Goal: Information Seeking & Learning: Check status

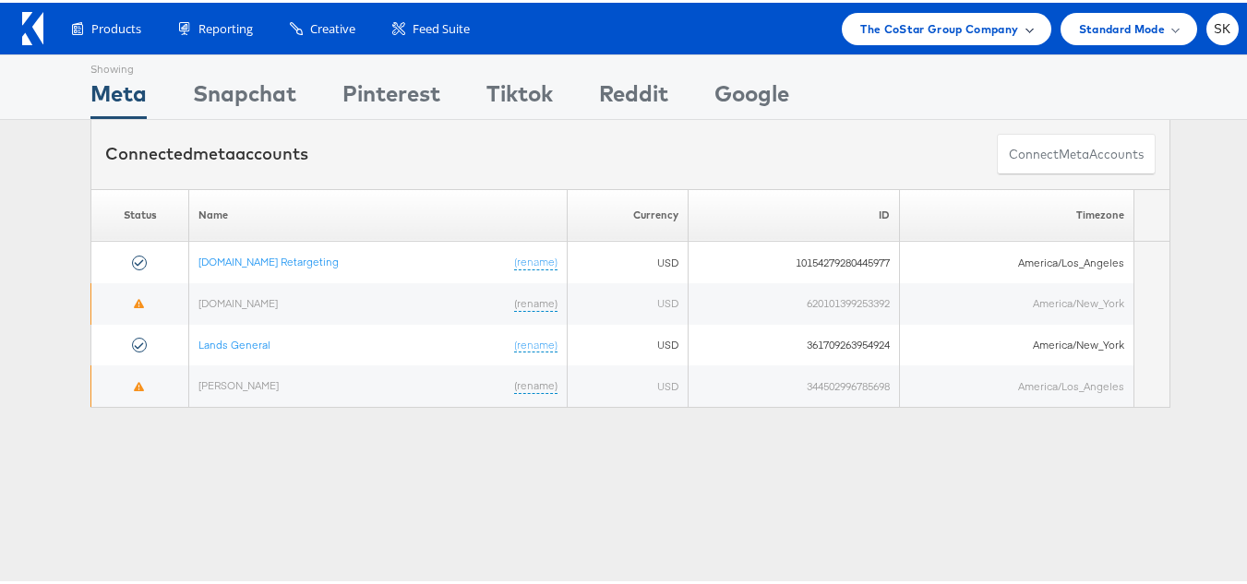
click at [894, 26] on span "The CoStar Group Company" at bounding box center [940, 26] width 158 height 19
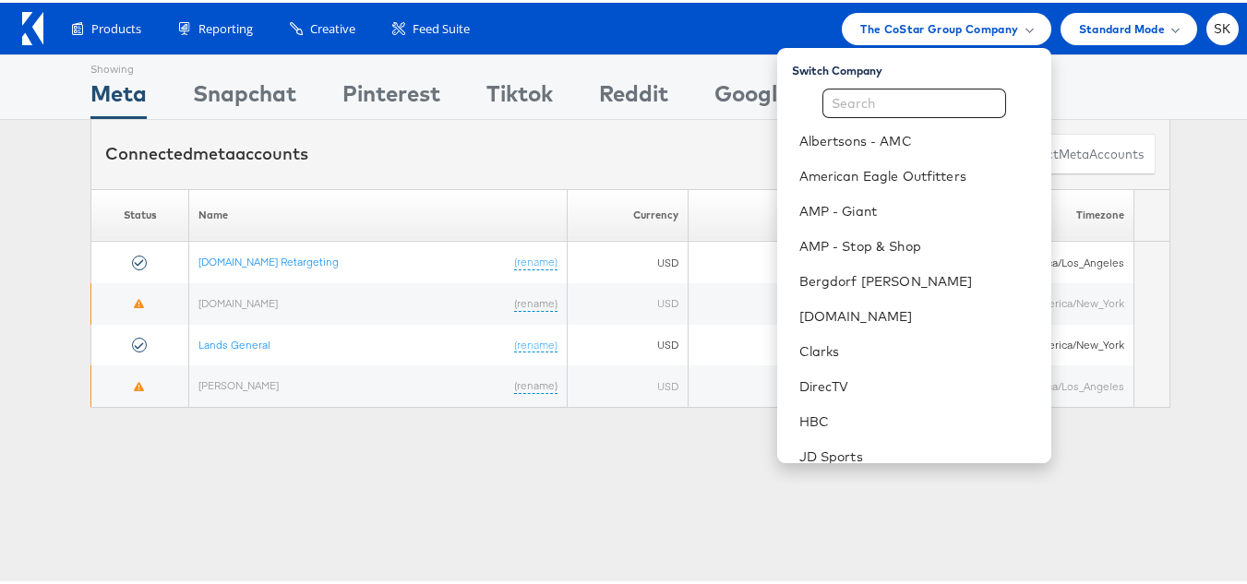
click at [345, 529] on div "Showing Meta Showing Snapchat Showing Pinterest Showing Tiktok Showing Reddit S…" at bounding box center [630, 513] width 1261 height 923
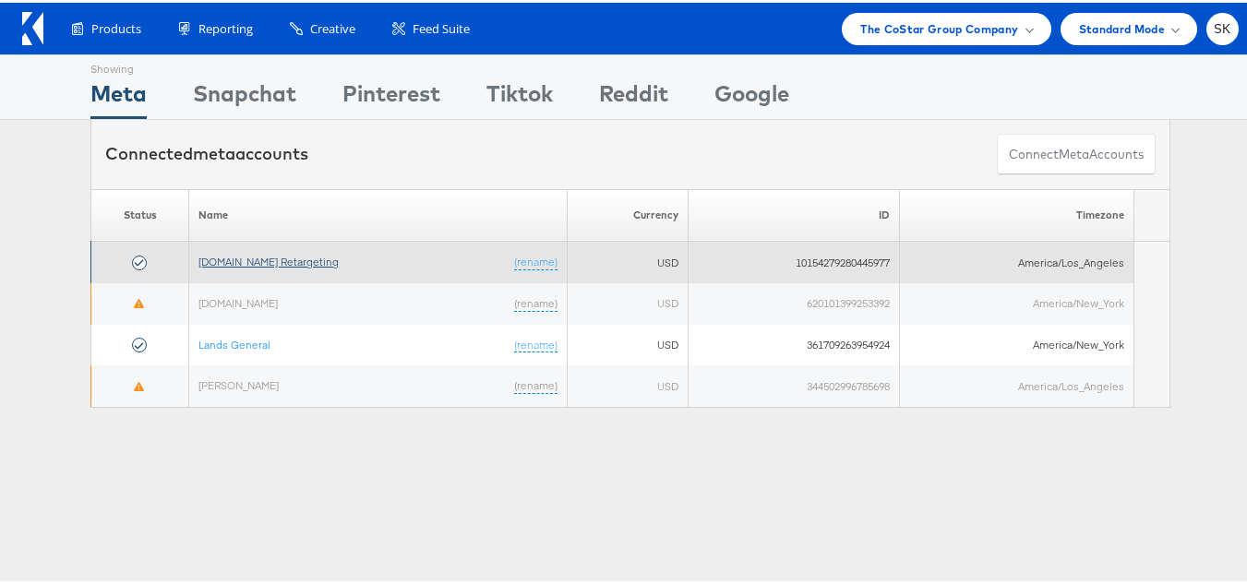
click at [301, 263] on link "[DOMAIN_NAME] Retargeting" at bounding box center [269, 259] width 140 height 14
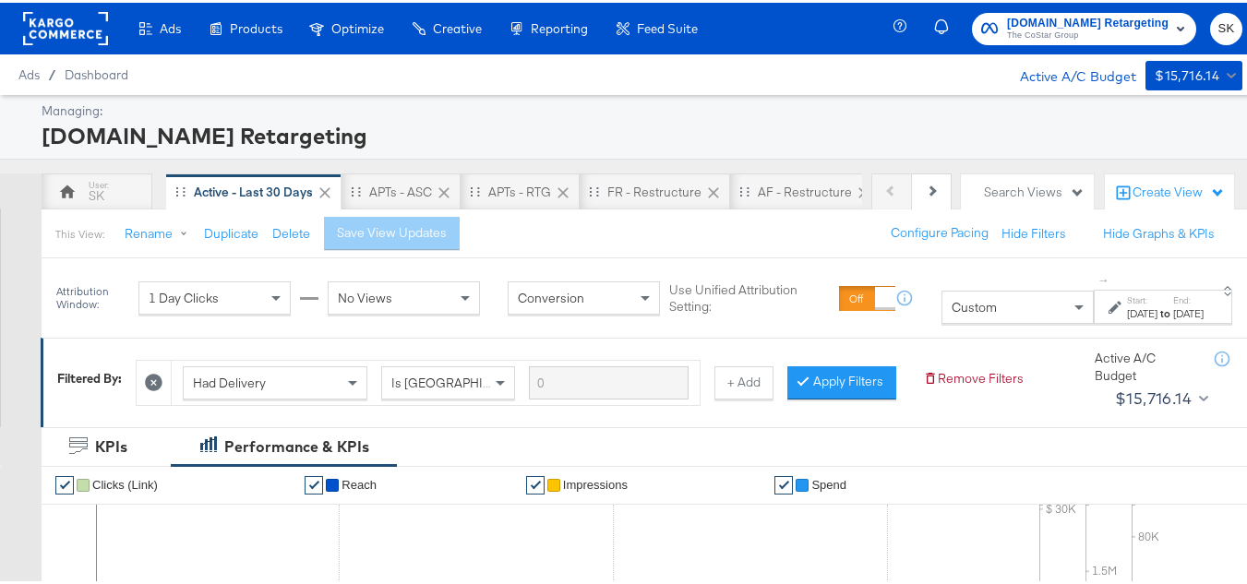
scroll to position [462, 0]
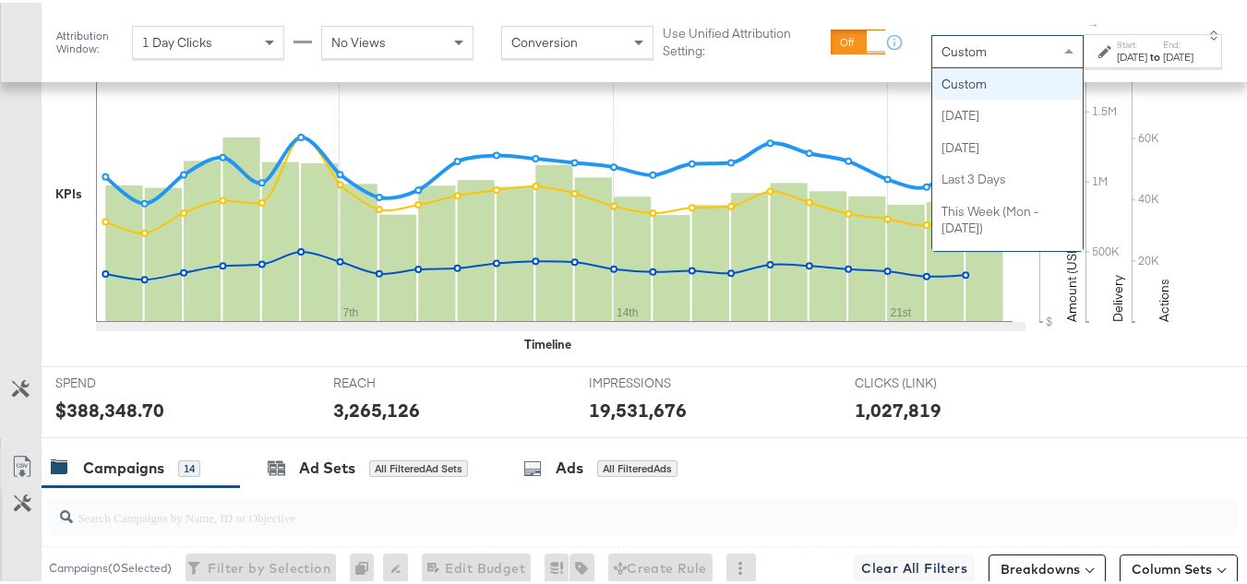
click at [955, 60] on div "Custom" at bounding box center [1008, 48] width 151 height 31
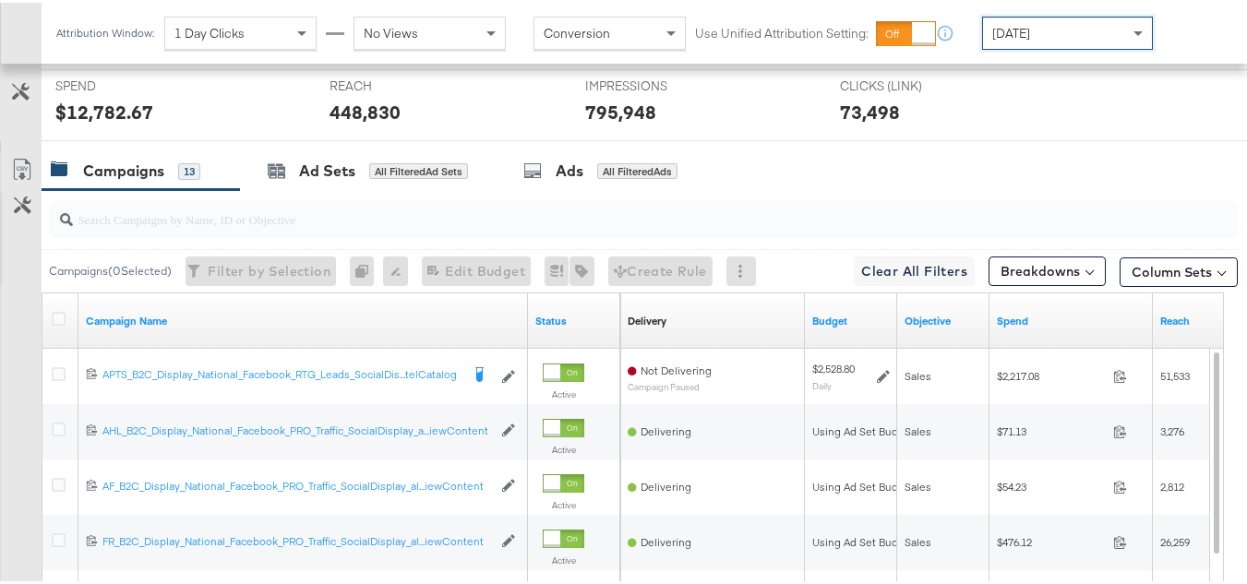
scroll to position [738, 0]
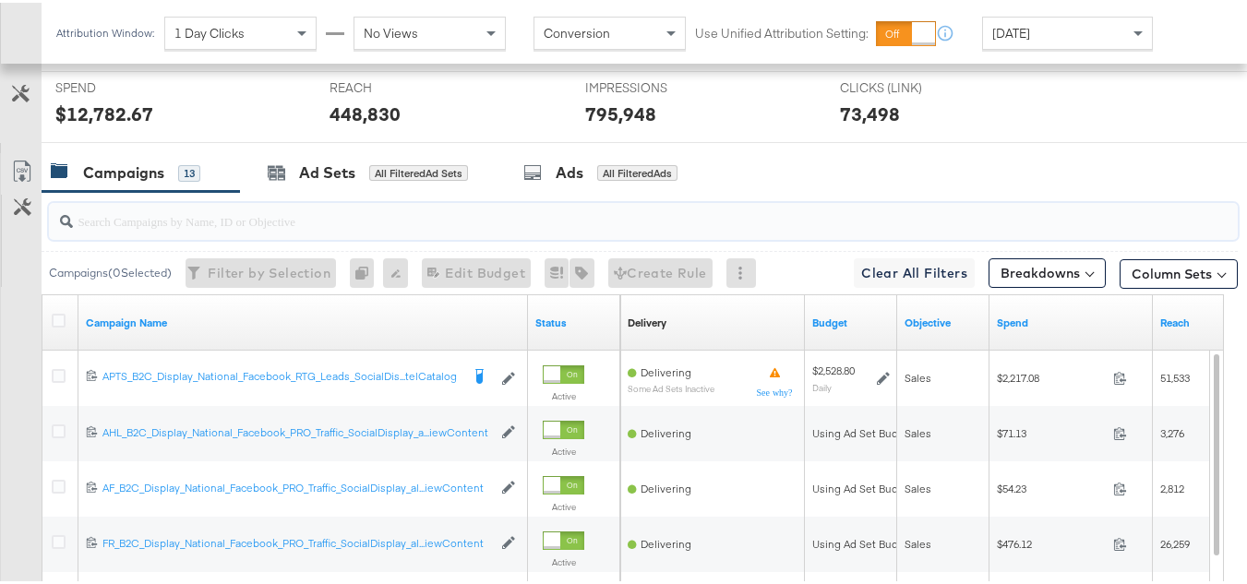
click at [214, 229] on input "search" at bounding box center [603, 211] width 1060 height 36
paste input "APTS_B2C_Display_National_Facebook_RTG_Leads_SocialDisplay_Retargeting_Diamond_…"
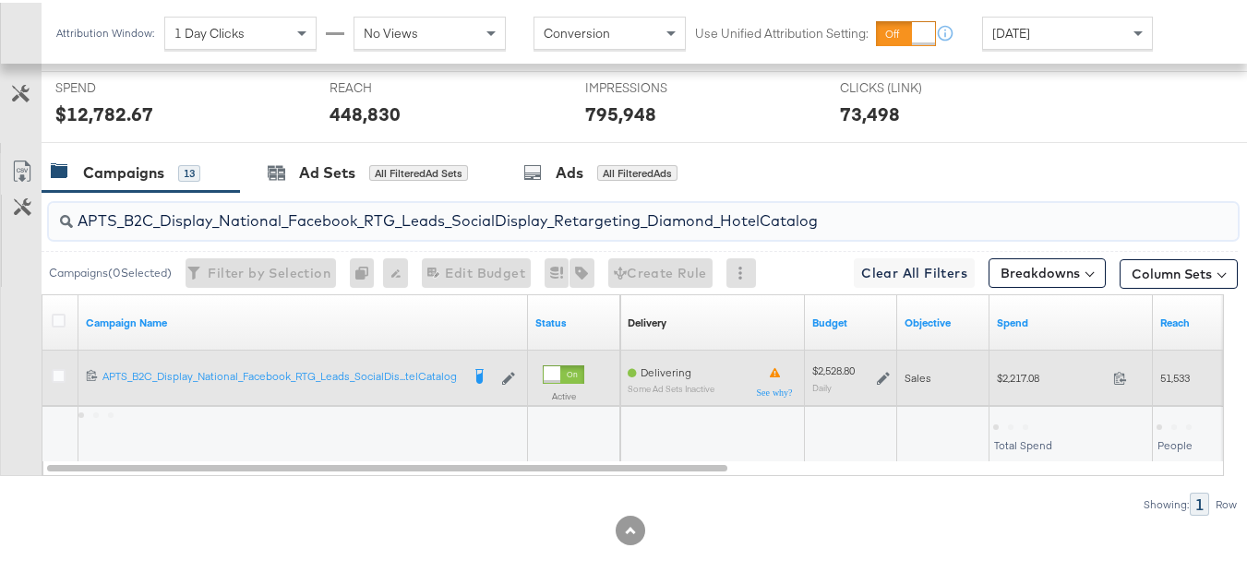
click at [1034, 382] on span "$2,217.08" at bounding box center [1051, 375] width 109 height 14
copy div "$2,217.08"
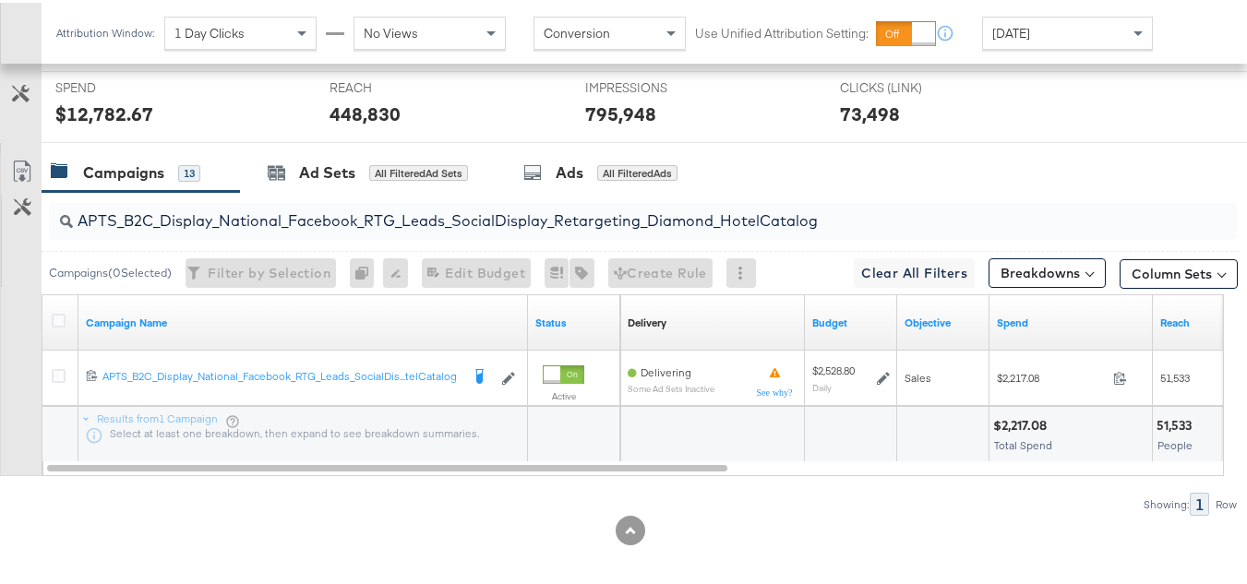
click at [314, 229] on input "APTS_B2C_Display_National_Facebook_RTG_Leads_SocialDisplay_Retargeting_Diamond_…" at bounding box center [603, 211] width 1060 height 36
paste input "alwayson_Retargeting_DARE24_DiamondPlatinum"
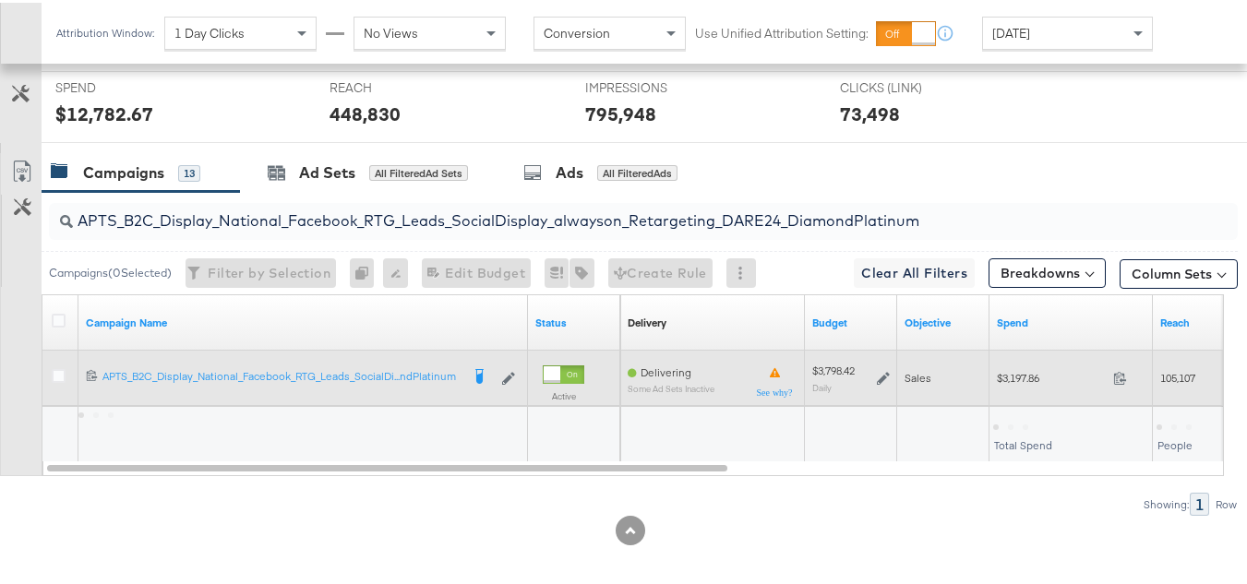
click at [1005, 390] on div "$3,197.86 3197.86" at bounding box center [1071, 375] width 163 height 29
copy div "$3,197.86"
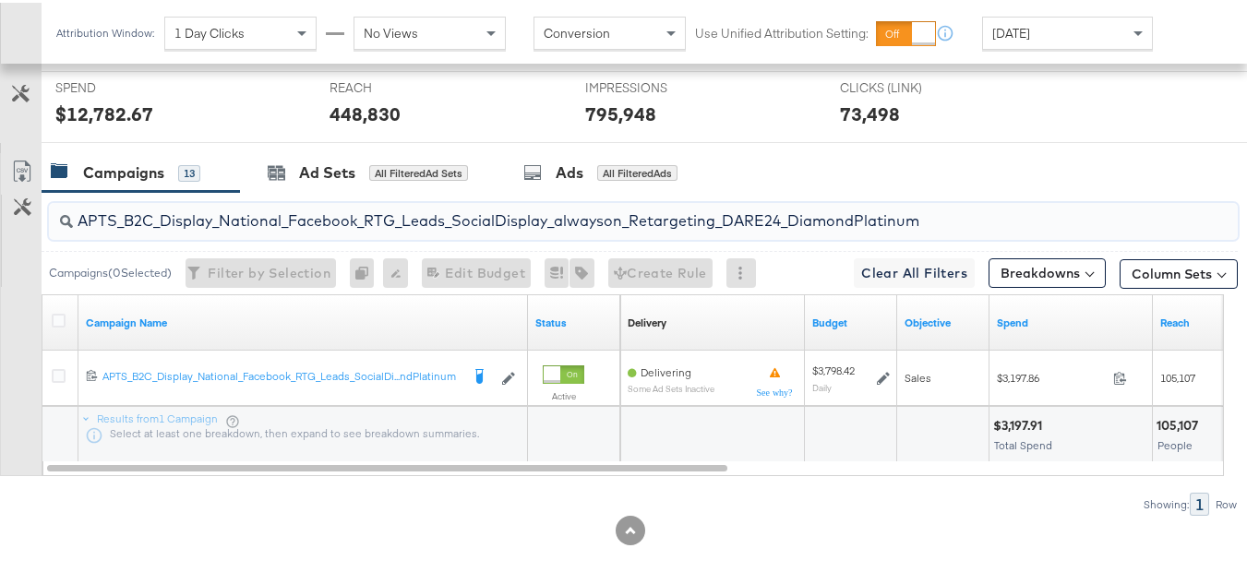
click at [363, 229] on input "APTS_B2C_Display_National_Facebook_RTG_Leads_SocialDisplay_alwayson_Retargeting…" at bounding box center [603, 211] width 1060 height 36
paste input "FR_B2C_Display_National_Facebook_RTG_Leads_SocialDisplay_alwayson_Retargeting_FR"
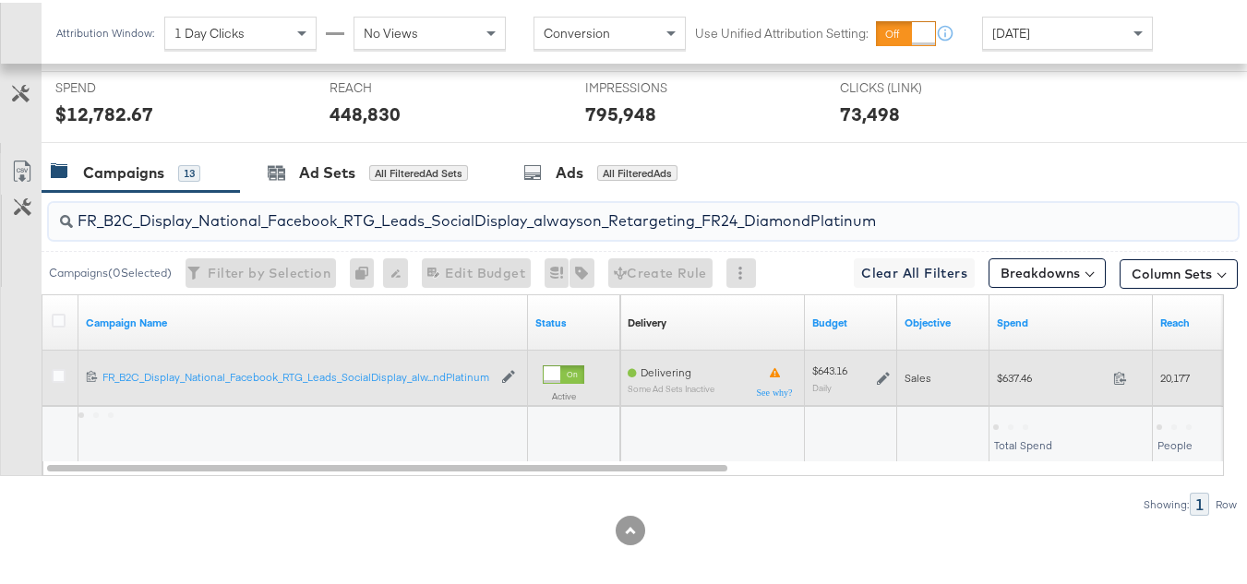
click at [1005, 382] on span "$637.46" at bounding box center [1051, 375] width 109 height 14
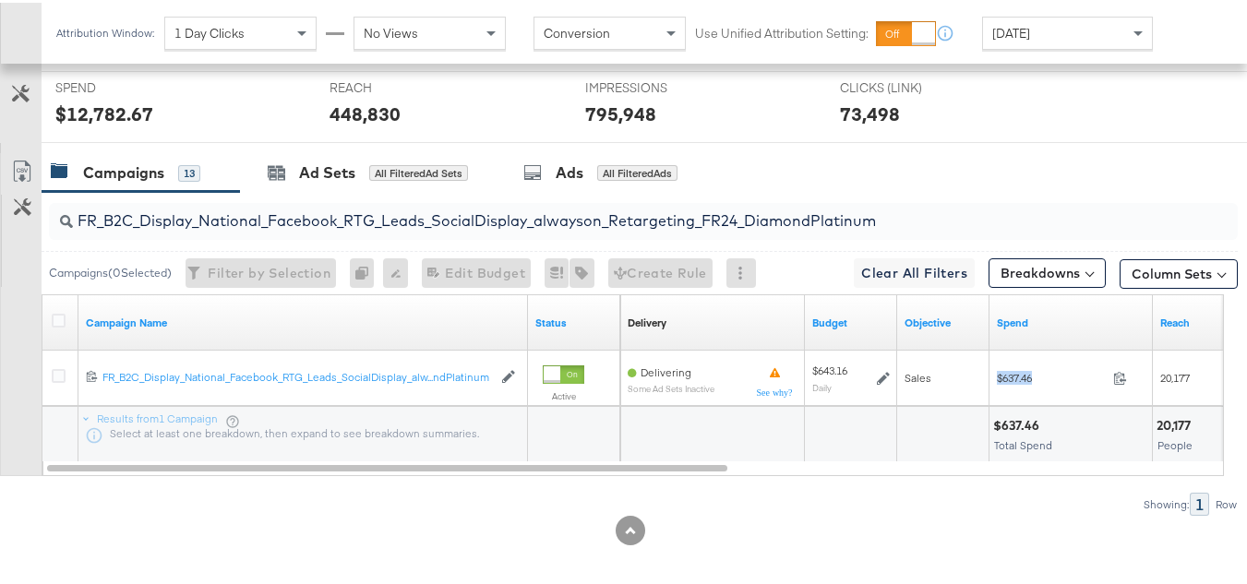
copy div "$637.46"
click at [385, 229] on input "FR_B2C_Display_National_Facebook_RTG_Leads_SocialDisplay_alwayson_Retargeting_F…" at bounding box center [603, 211] width 1060 height 36
paste input "AF_B2C_Display_National_Facebook_RTG_Leads_SocialDisplay_alwayson_Retargeting_AF"
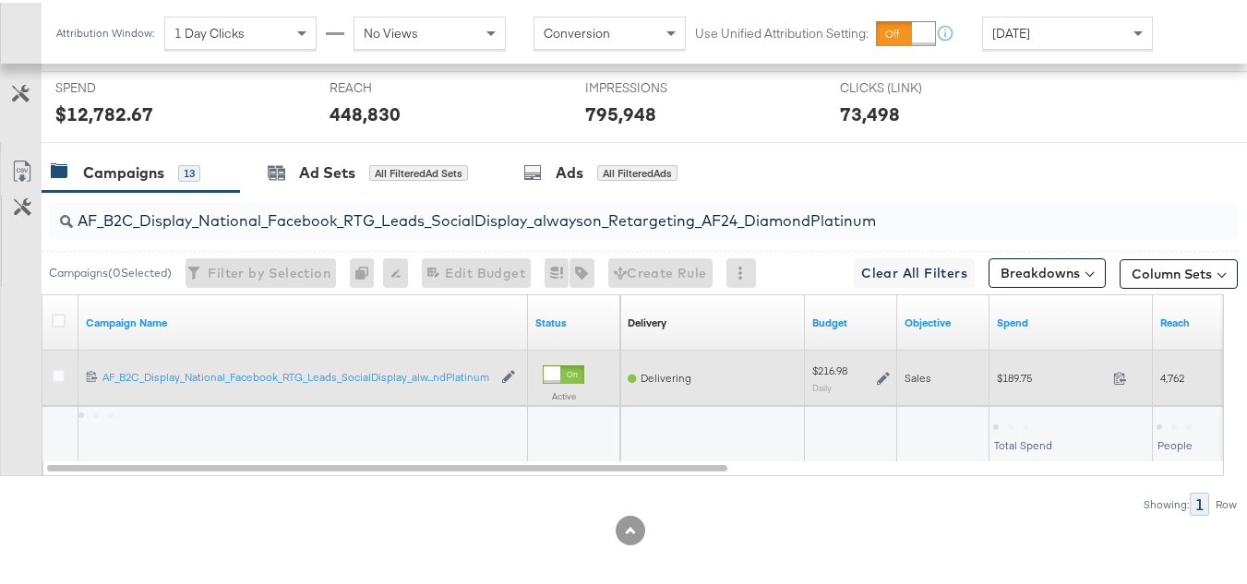
click at [1011, 390] on div "$189.75 189.75" at bounding box center [1071, 375] width 163 height 29
copy div "$189.75"
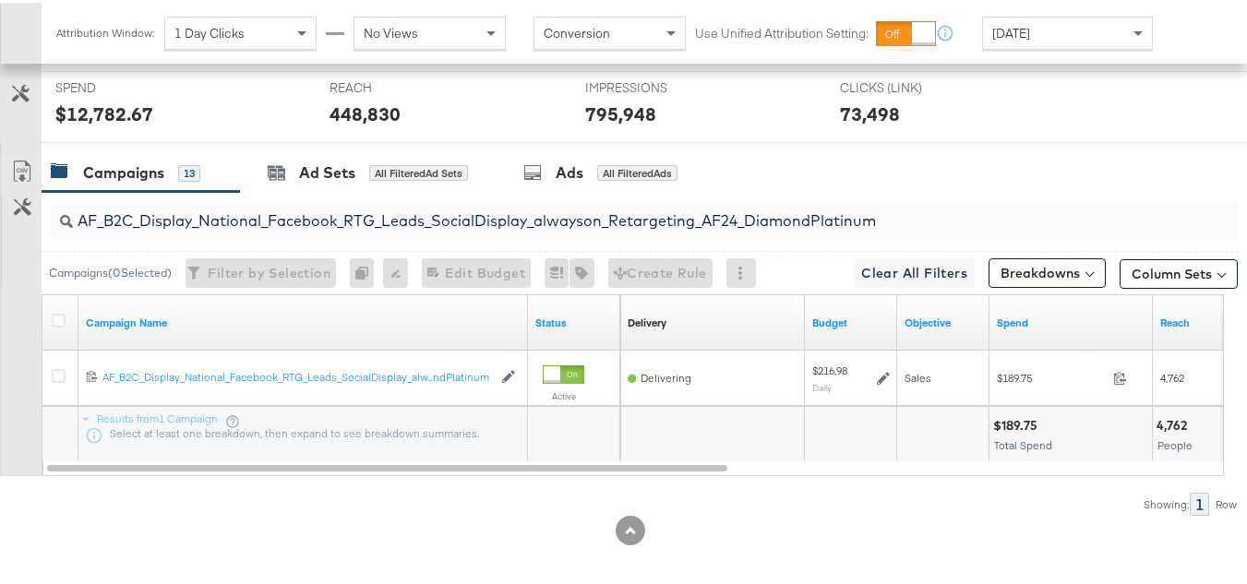
click at [391, 229] on input "AF_B2C_Display_National_Facebook_RTG_Leads_SocialDisplay_alwayson_Retargeting_A…" at bounding box center [603, 211] width 1060 height 36
paste input "HL_B2C_Display_National_Facebook_RTG_Leads_SocialDisplay_alwayson_Retargeting_A…"
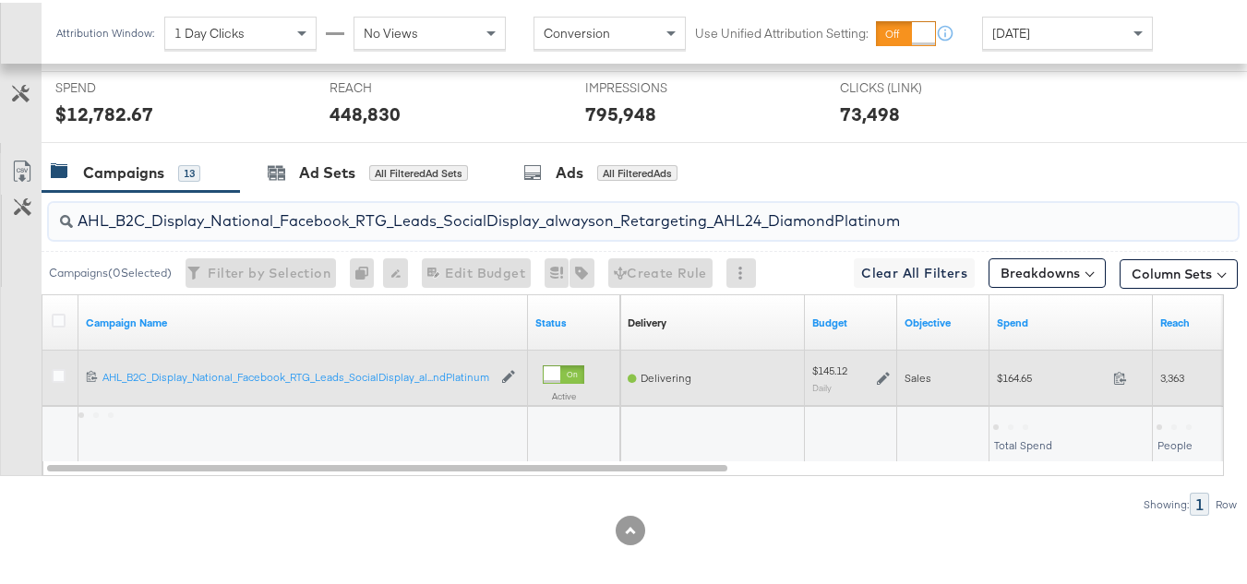
click at [995, 390] on div "$164.65 164.65" at bounding box center [1071, 375] width 163 height 29
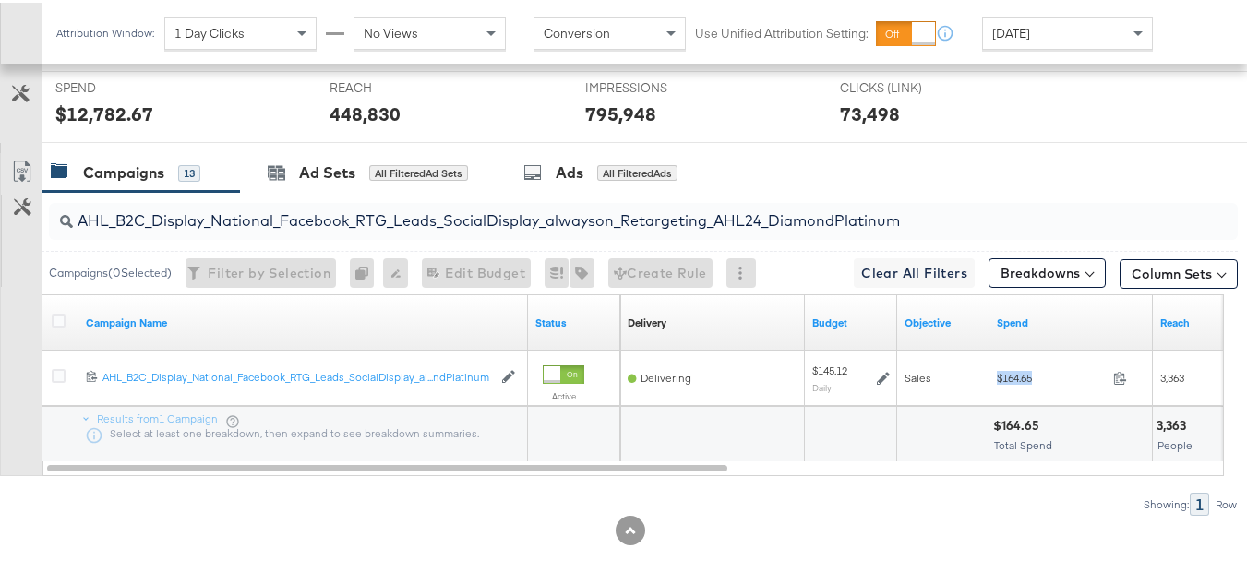
copy div "$164.65"
click at [447, 229] on input "AHL_B2C_Display_National_Facebook_RTG_Leads_SocialDisplay_alwayson_Retargeting_…" at bounding box center [603, 211] width 1060 height 36
paste input "PTS_B2C_Display_National_Facebook_PRO_Traffic_SocialDisplay_alwayson_ASC_DARE24…"
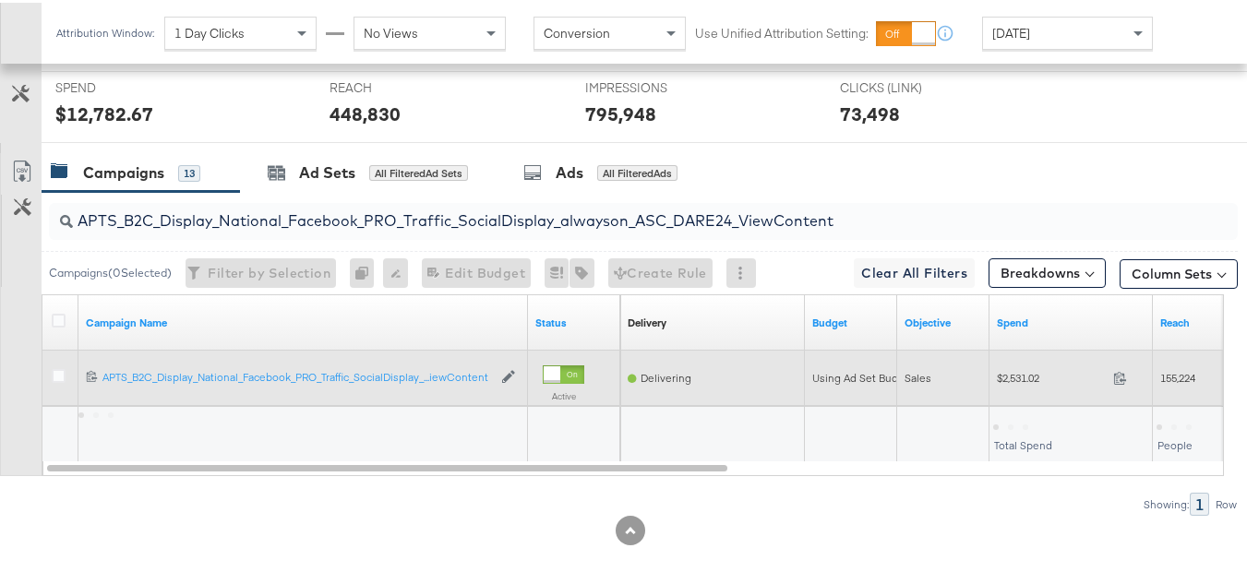
click at [1010, 382] on span "$2,531.02" at bounding box center [1051, 375] width 109 height 14
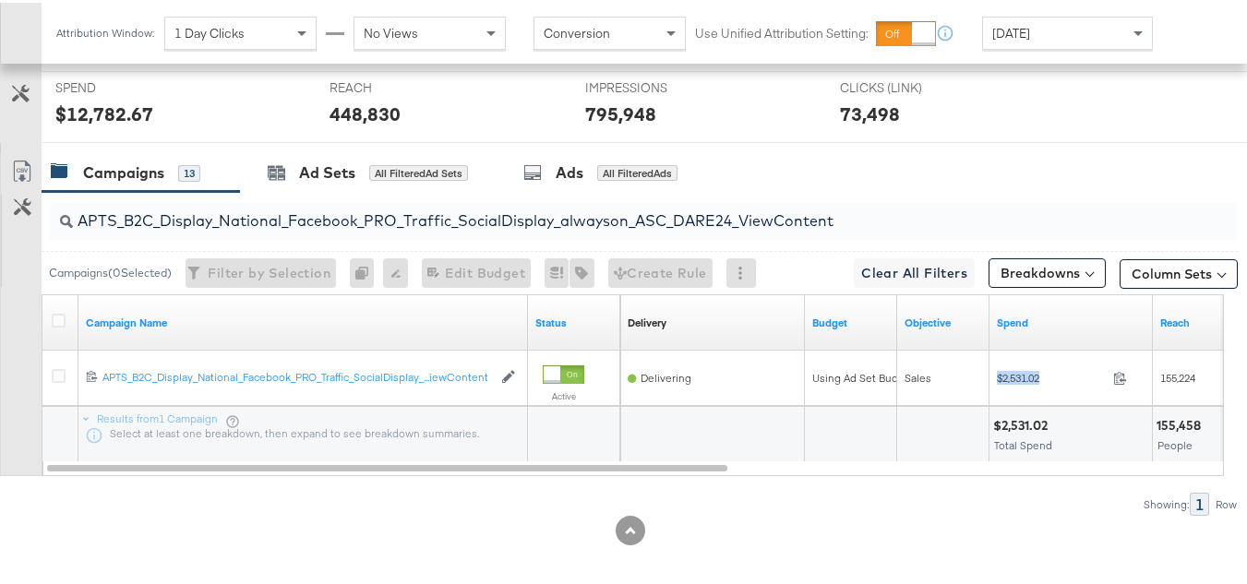
copy div "$2,531.02"
click at [330, 229] on input "APTS_B2C_Display_National_Facebook_PRO_Traffic_SocialDisplay_alwayson_ASC_DARE2…" at bounding box center [603, 211] width 1060 height 36
paste input "Leads_SocialDisplay_alwayson_ASC_DARE24_Purchase"
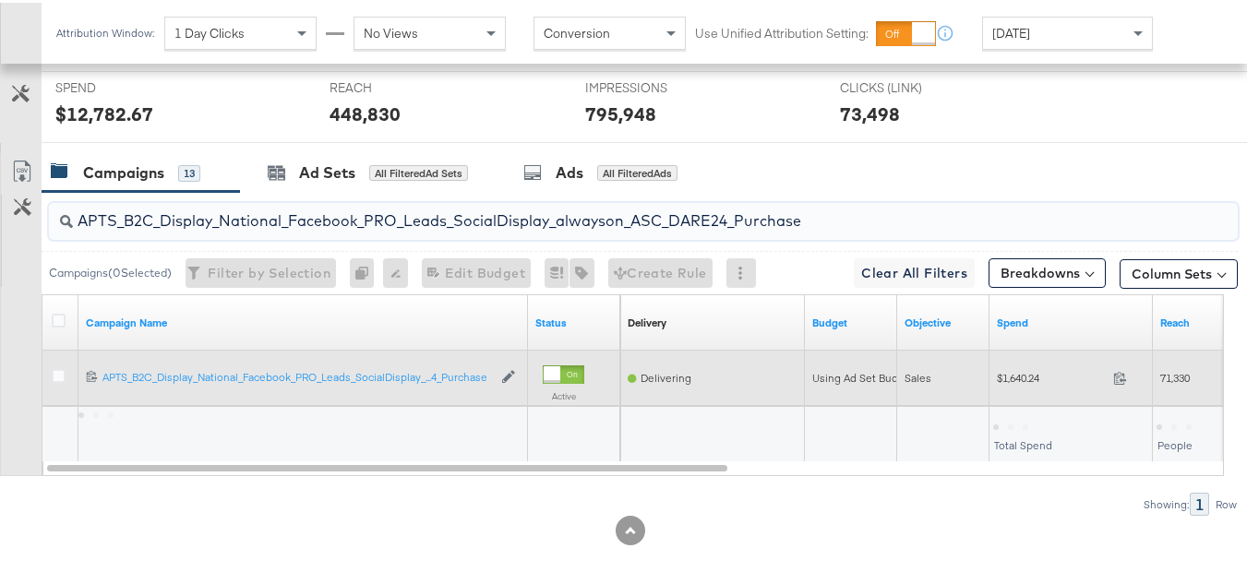
click at [1018, 382] on span "$1,640.24" at bounding box center [1051, 375] width 109 height 14
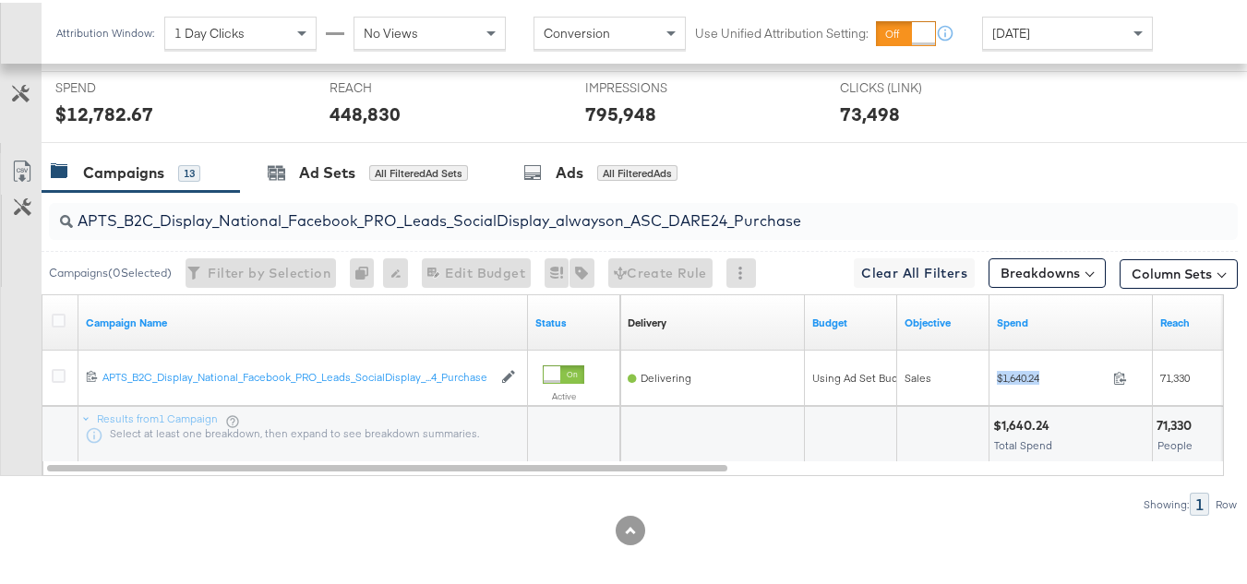
copy div "$1,640.24"
click at [396, 229] on input "APTS_B2C_Display_National_Facebook_PRO_Leads_SocialDisplay_alwayson_ASC_DARE24_…" at bounding box center [603, 211] width 1060 height 36
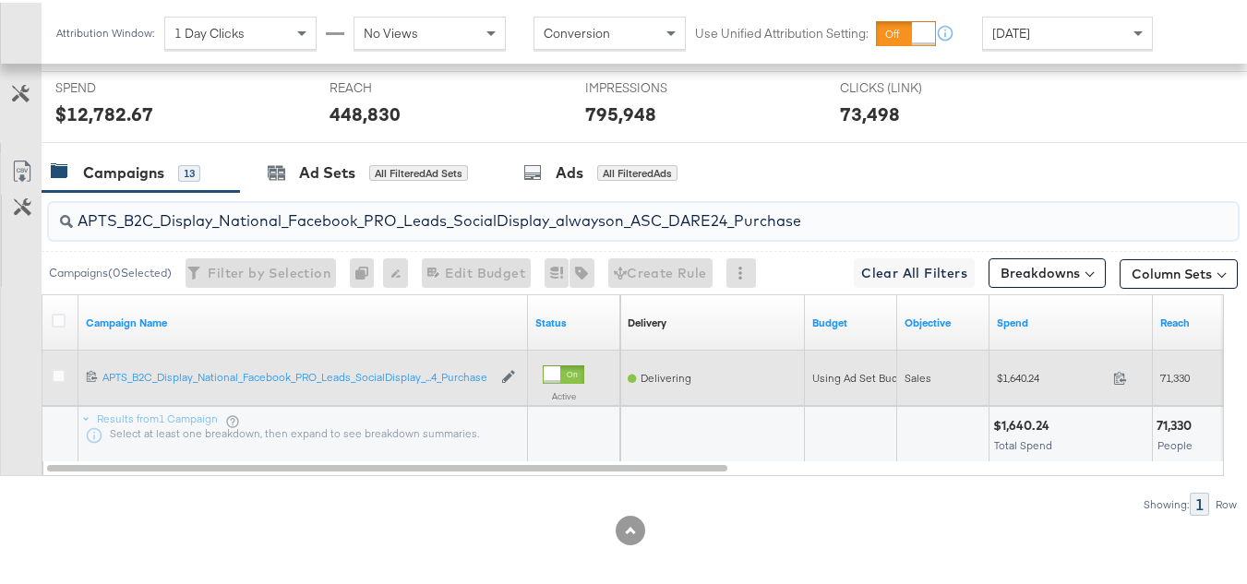
paste input "F_B2C_Display_National_Facebook_PRO_Traffic_SocialDisplay_alwayson_ASC_AF24_Vie…"
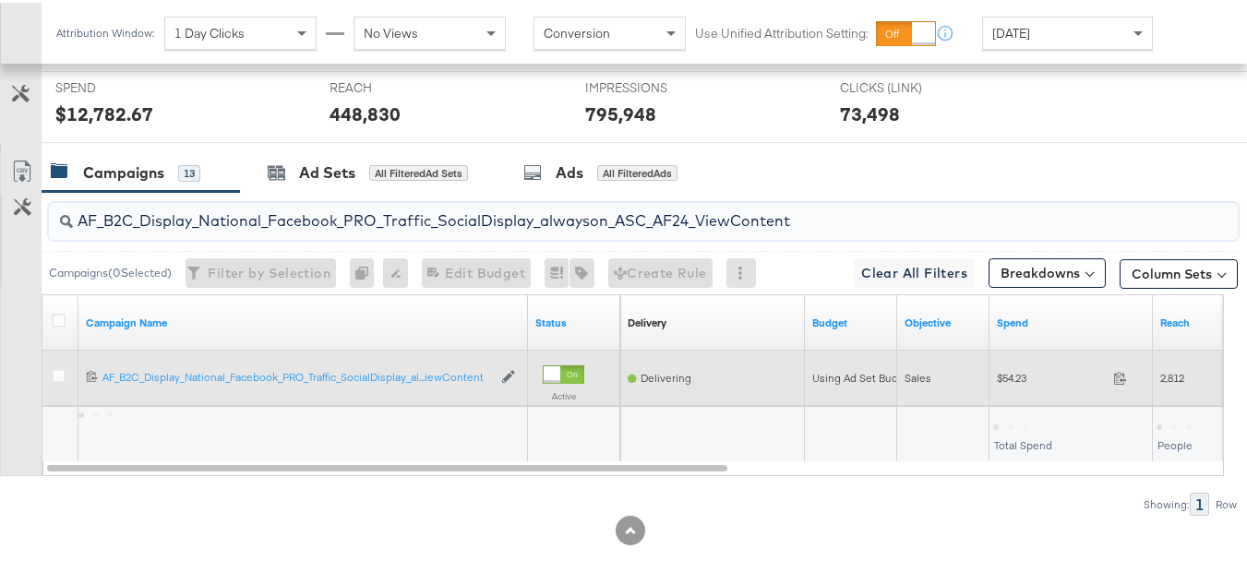
click at [998, 382] on span "$54.23" at bounding box center [1051, 375] width 109 height 14
copy div "$54.23"
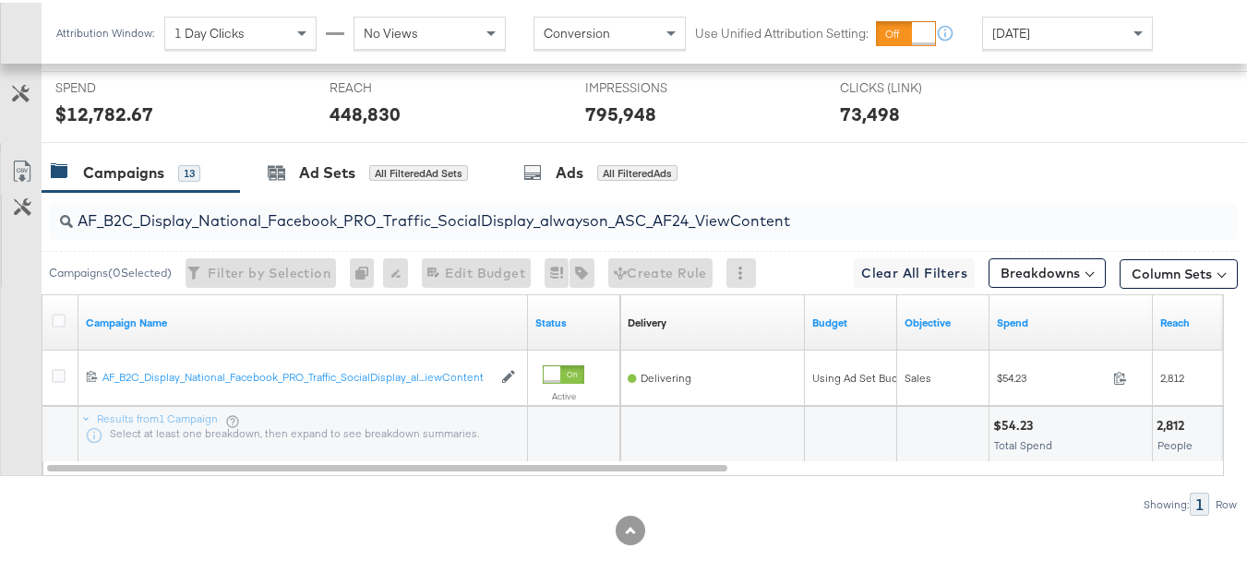
click at [420, 229] on input "AF_B2C_Display_National_Facebook_PRO_Traffic_SocialDisplay_alwayson_ASC_AF24_Vi…" at bounding box center [603, 211] width 1060 height 36
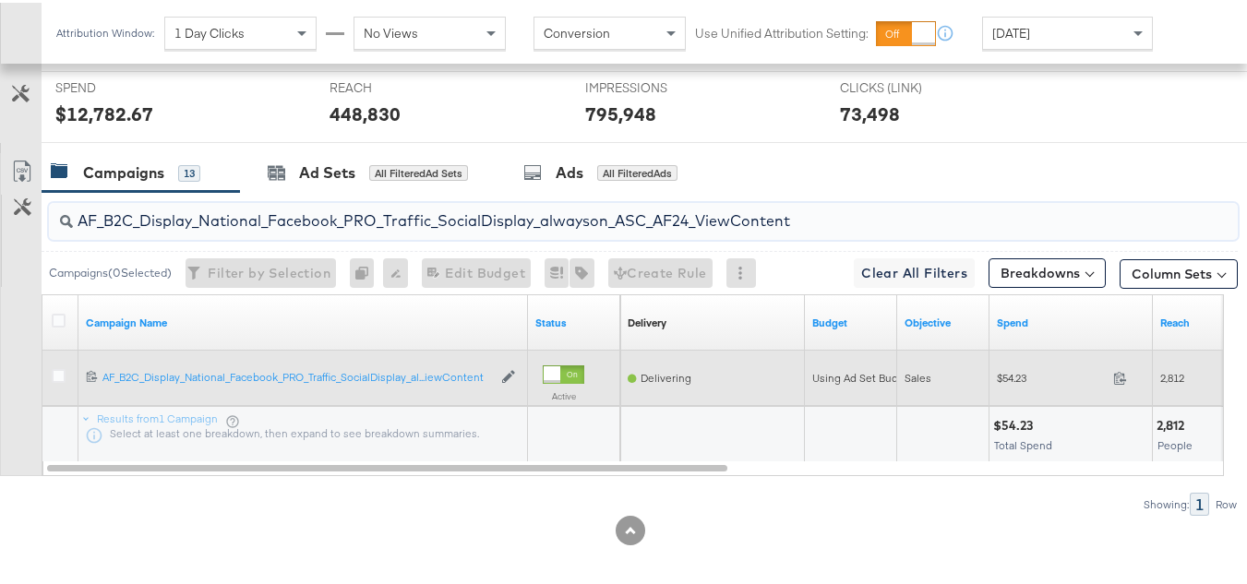
paste input "FR_B2C_Display_National_Facebook_PRO_Traffic_SocialDisplay_alwayson_ASC_FR"
click at [997, 382] on span "$476.12" at bounding box center [1051, 375] width 109 height 14
copy div "$476.12"
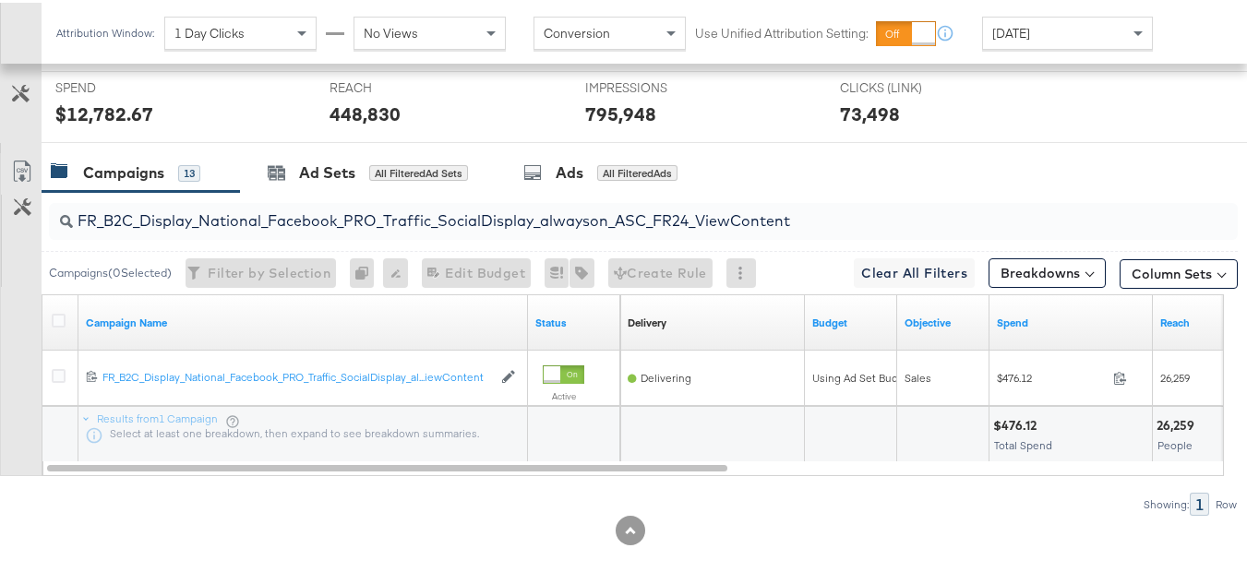
click at [355, 229] on input "FR_B2C_Display_National_Facebook_PRO_Traffic_SocialDisplay_alwayson_ASC_FR24_Vi…" at bounding box center [603, 211] width 1060 height 36
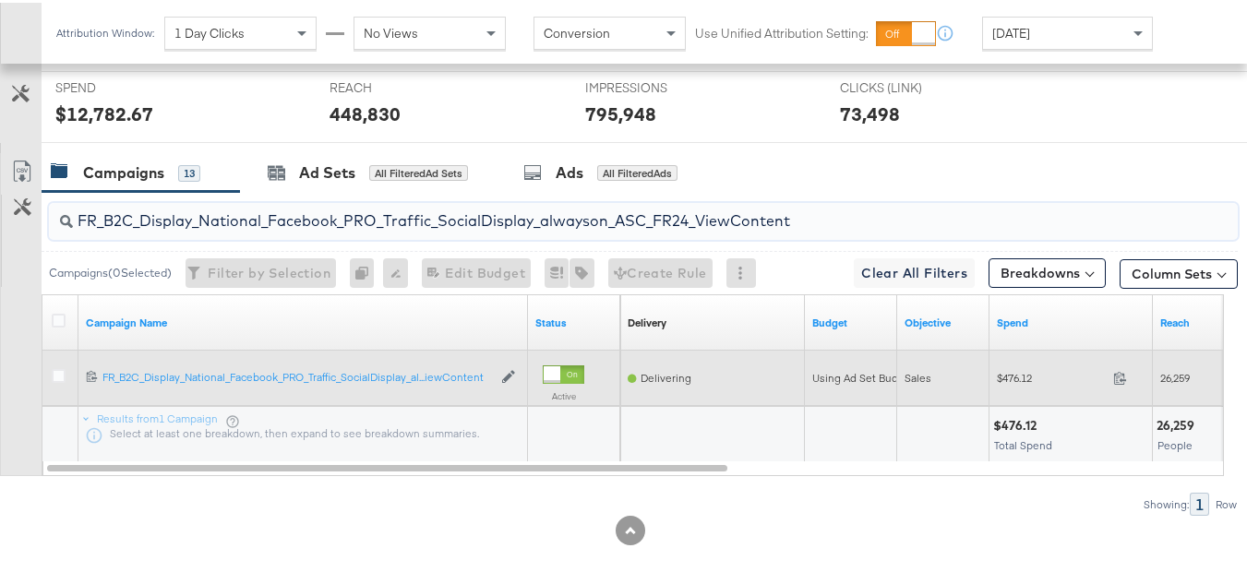
paste input "AHL_B2C_Display_National_Facebook_PRO_Traffic_SocialDisplay_alwayson_ASC_AHL"
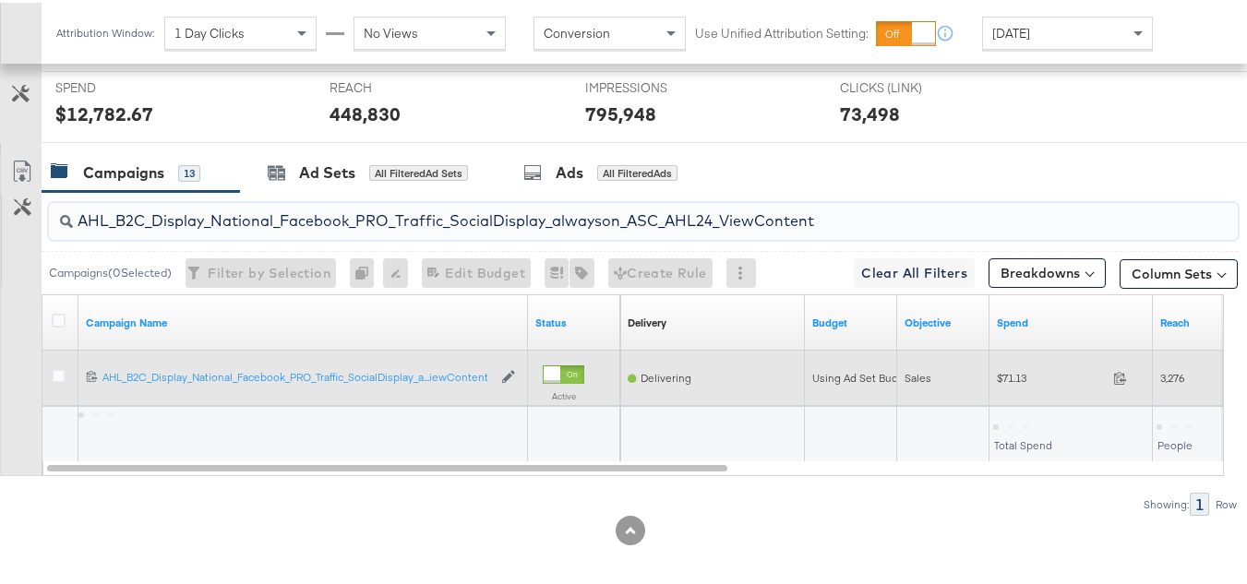
type input "AHL_B2C_Display_National_Facebook_PRO_Traffic_SocialDisplay_alwayson_ASC_AHL24_…"
click at [1011, 382] on span "$71.13" at bounding box center [1051, 375] width 109 height 14
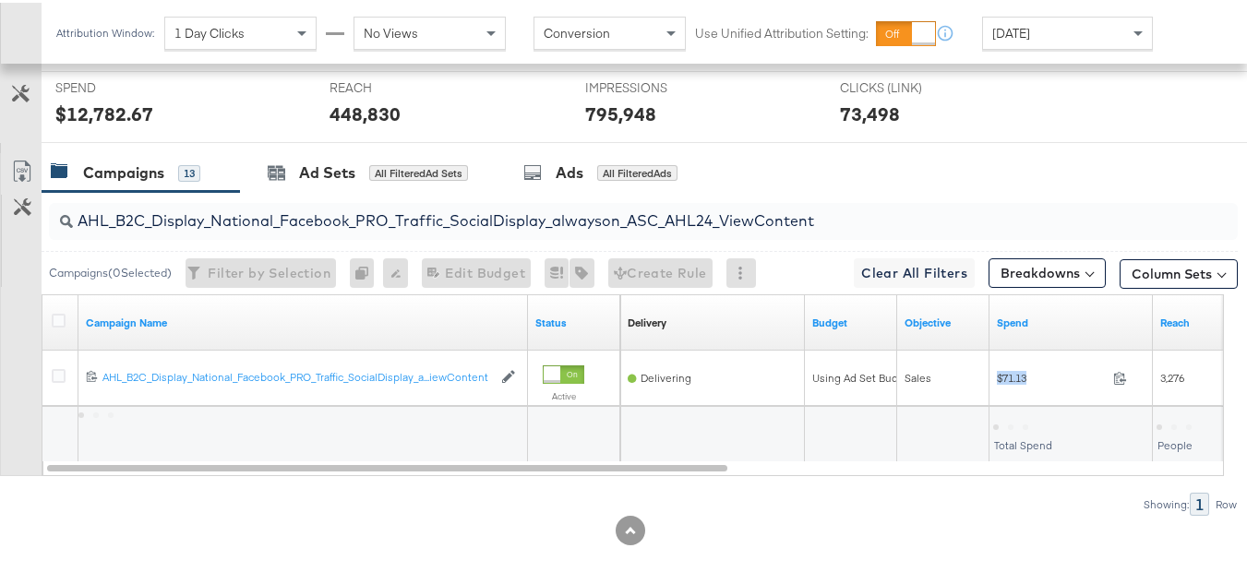
copy div "$71.13"
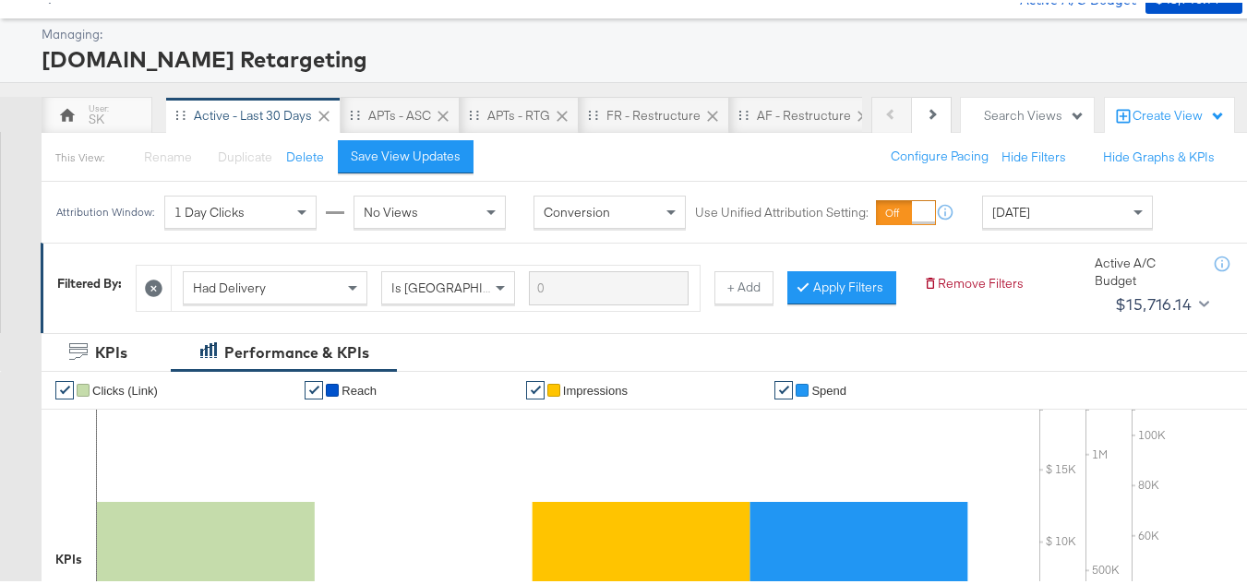
scroll to position [0, 0]
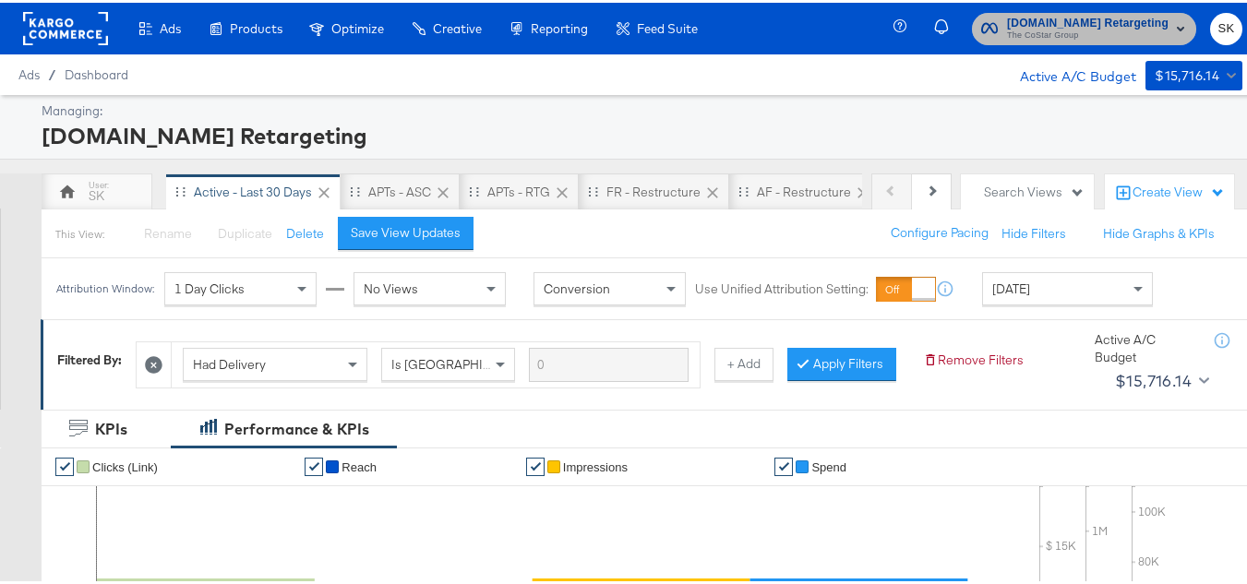
click at [1010, 42] on button "Apartments.com Retargeting The CoStar Group" at bounding box center [1084, 26] width 224 height 32
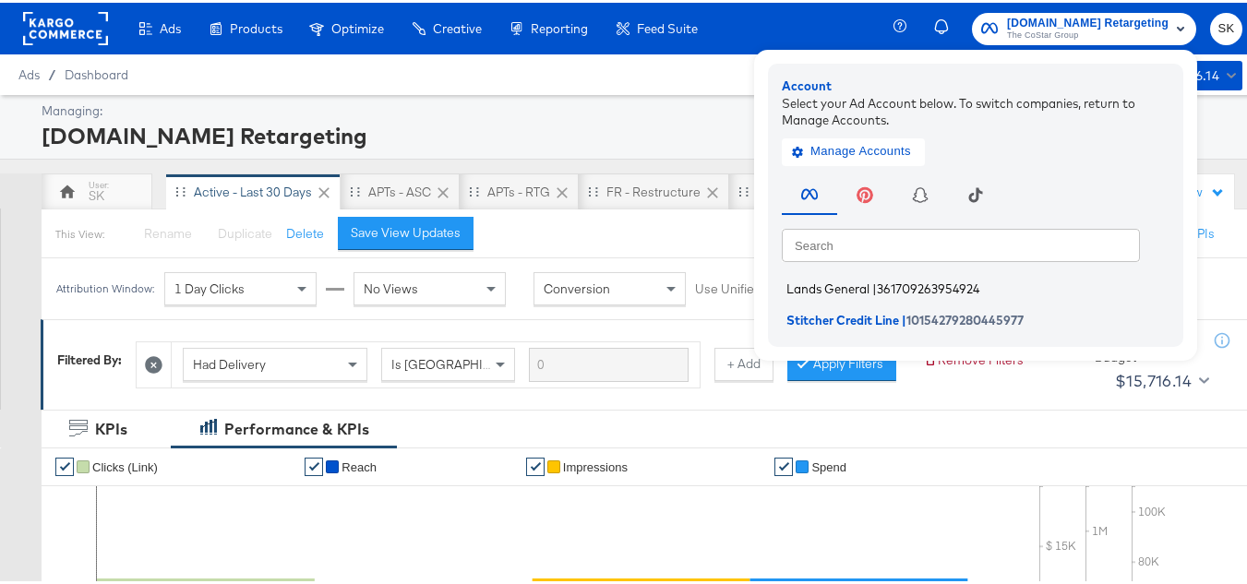
click at [861, 289] on li "Lands General | 361709263954924" at bounding box center [980, 286] width 397 height 27
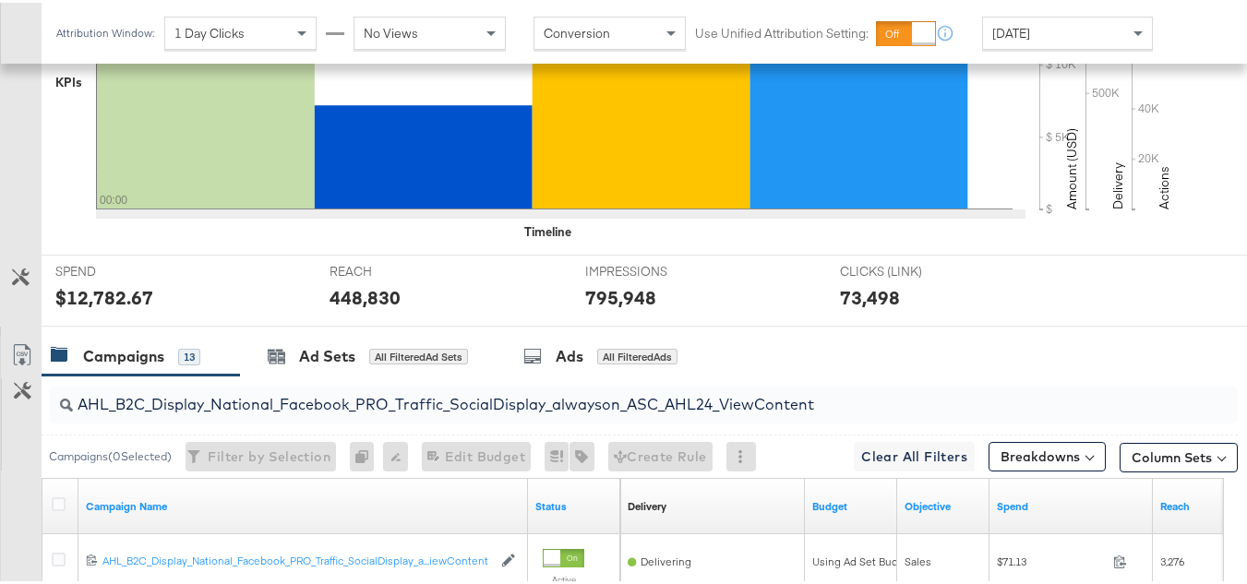
scroll to position [353, 0]
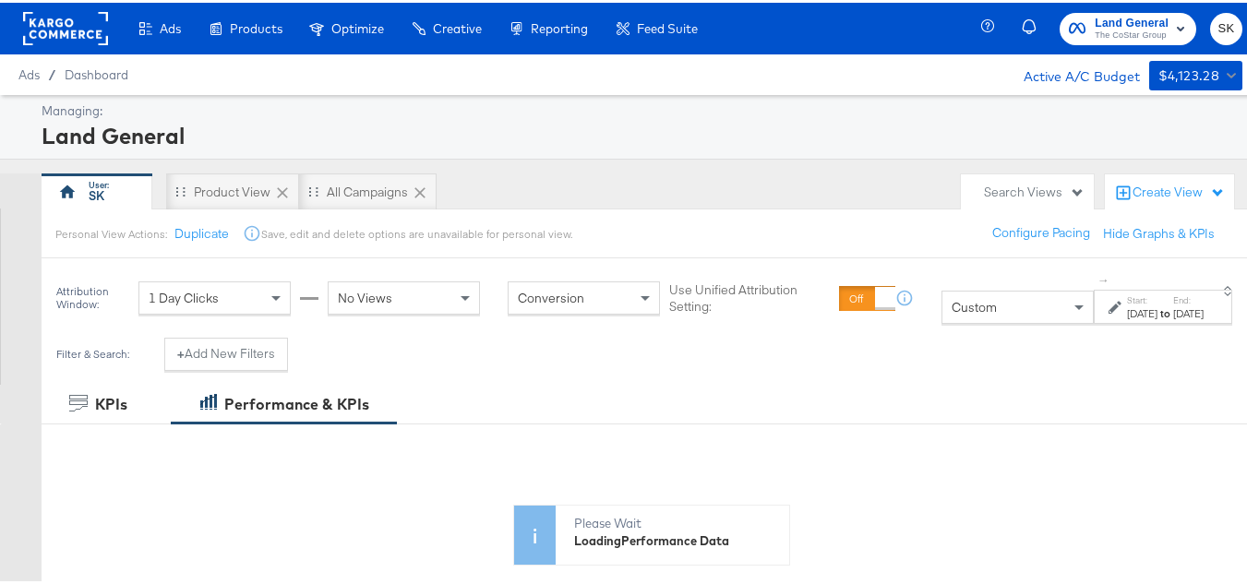
click at [952, 310] on span "Custom" at bounding box center [974, 304] width 45 height 17
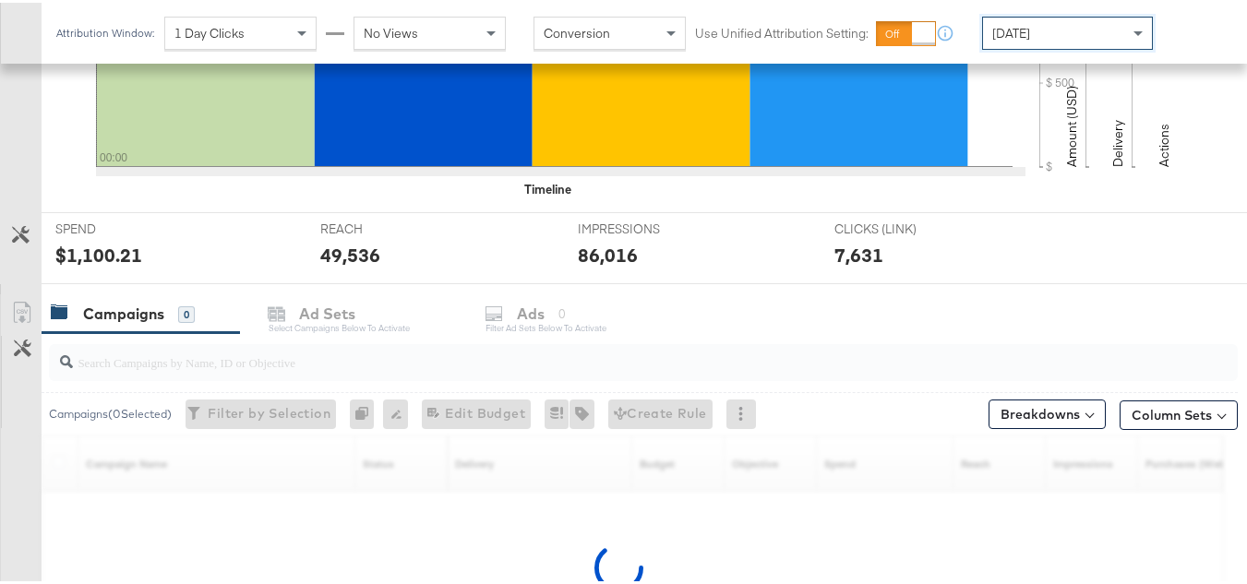
scroll to position [712, 0]
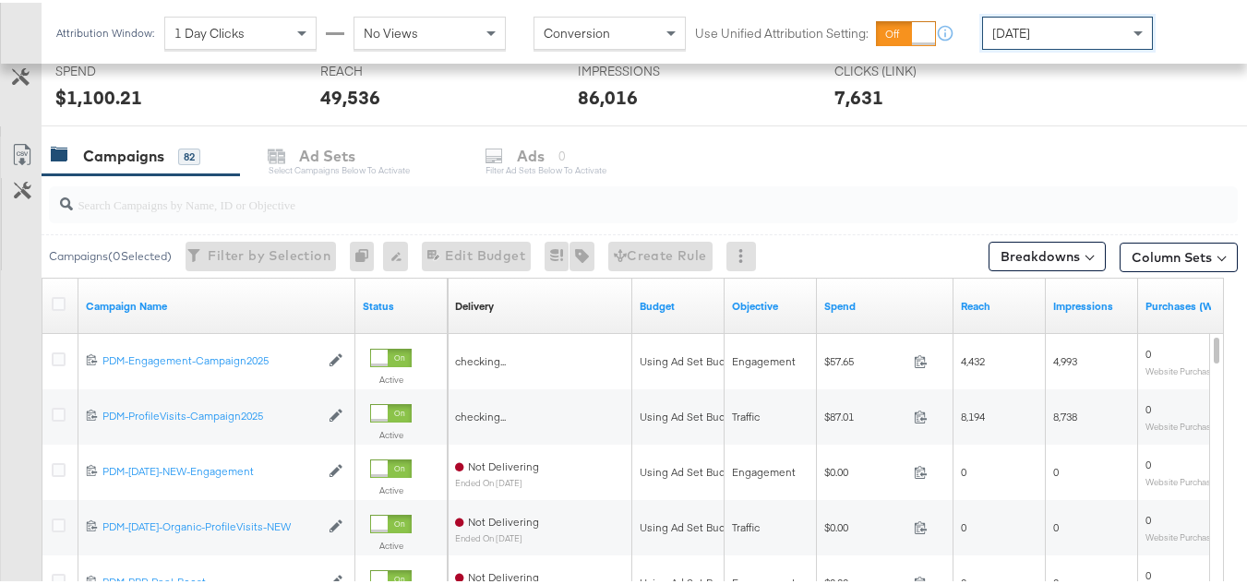
click at [152, 205] on input "search" at bounding box center [603, 194] width 1060 height 36
paste input "B2C_LAND_KC_RT_Sig_24"
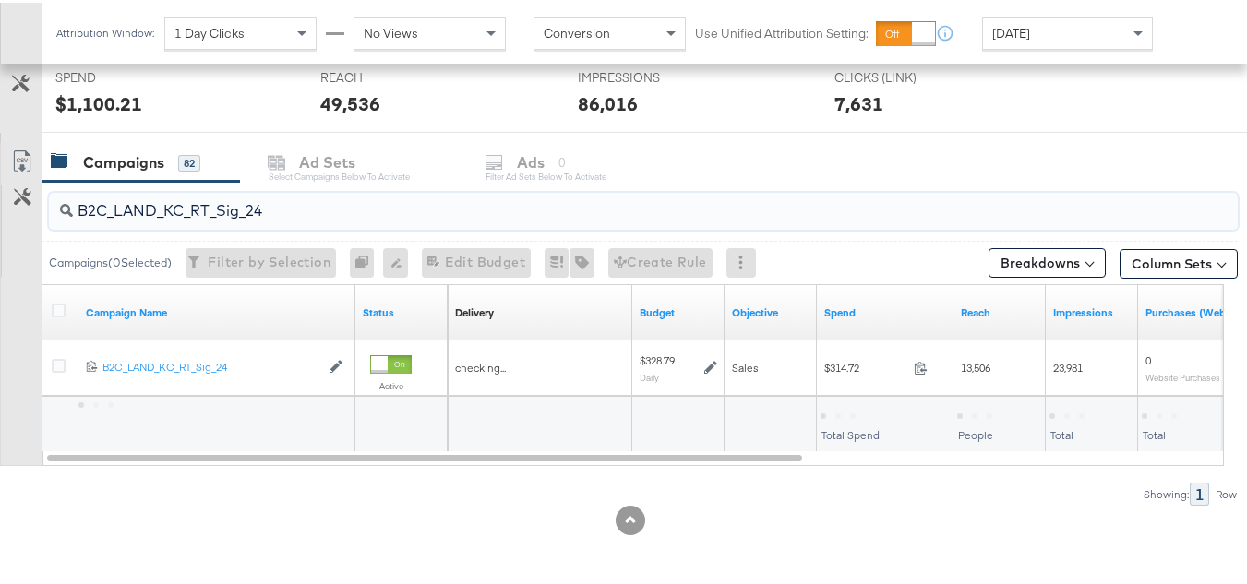
scroll to position [705, 0]
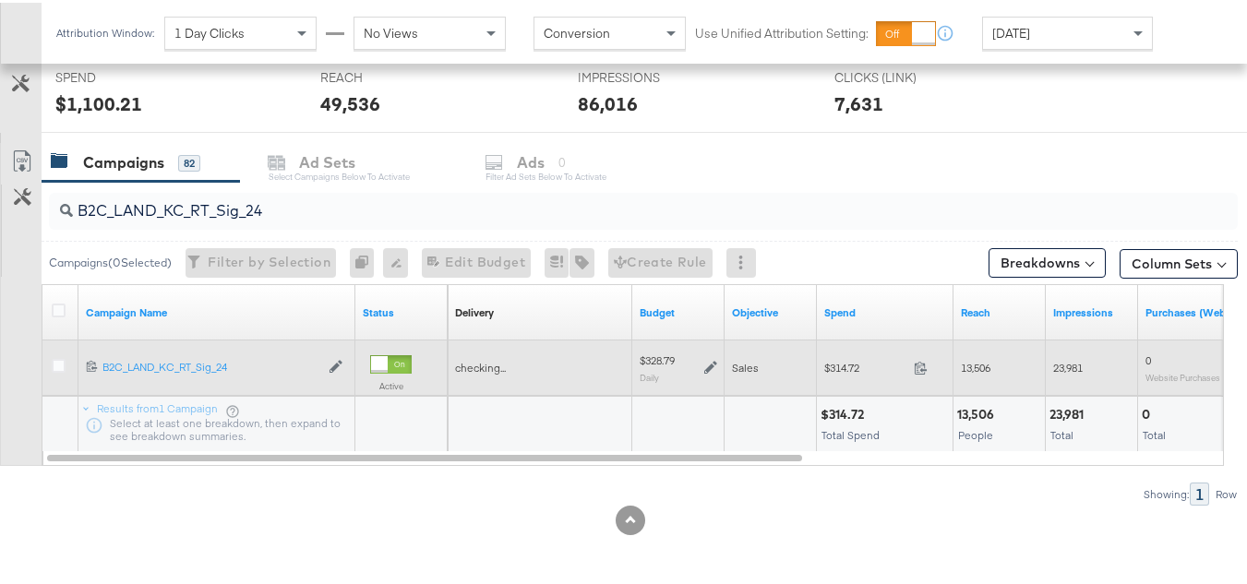
click at [855, 361] on span "$314.72" at bounding box center [866, 365] width 82 height 14
copy div "$314.72"
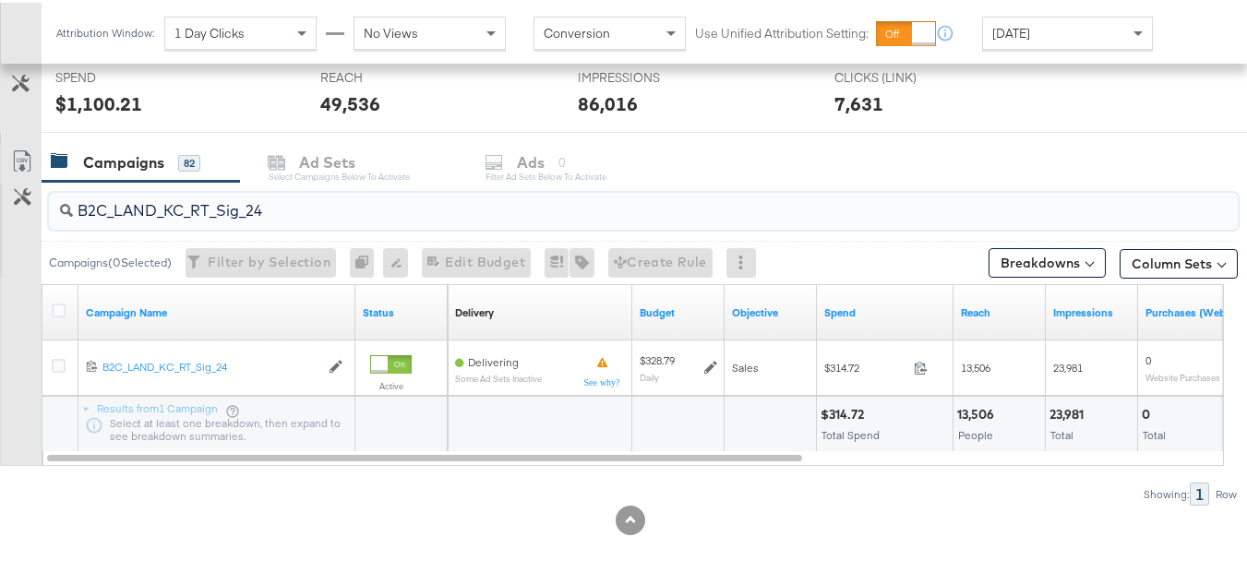
click at [269, 194] on input "B2C_LAND_KC_RT_Sig_24" at bounding box center [603, 201] width 1060 height 36
paste input "B_Ecommerce_KC_Retargeting_LW&LOA_Traffic"
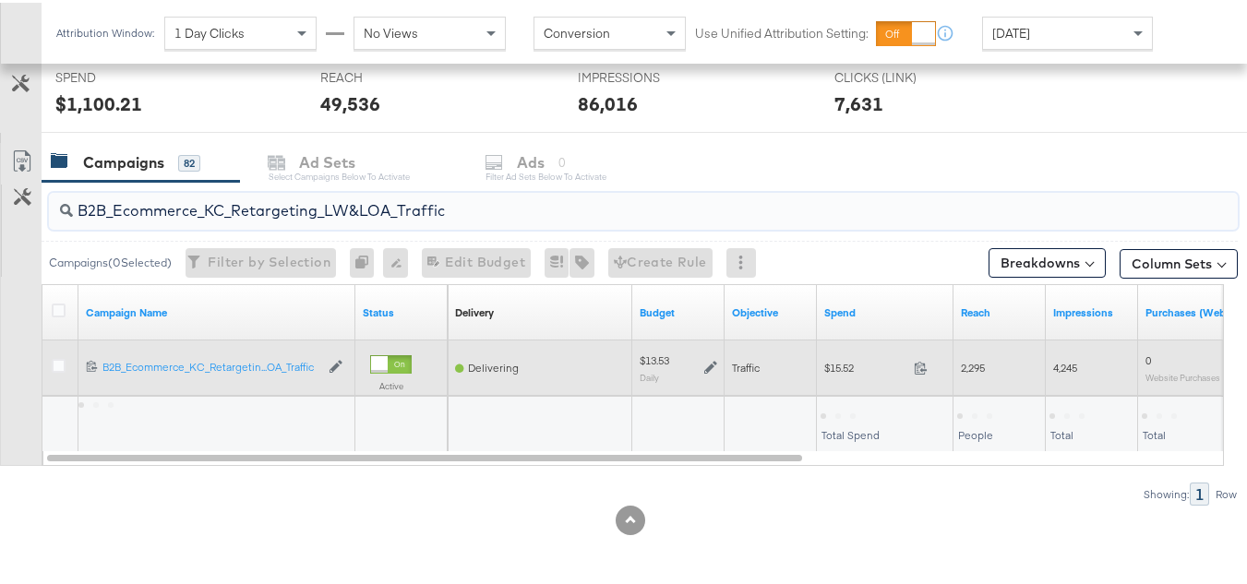
click at [825, 370] on span "$15.52" at bounding box center [866, 365] width 82 height 14
copy div "$15.52"
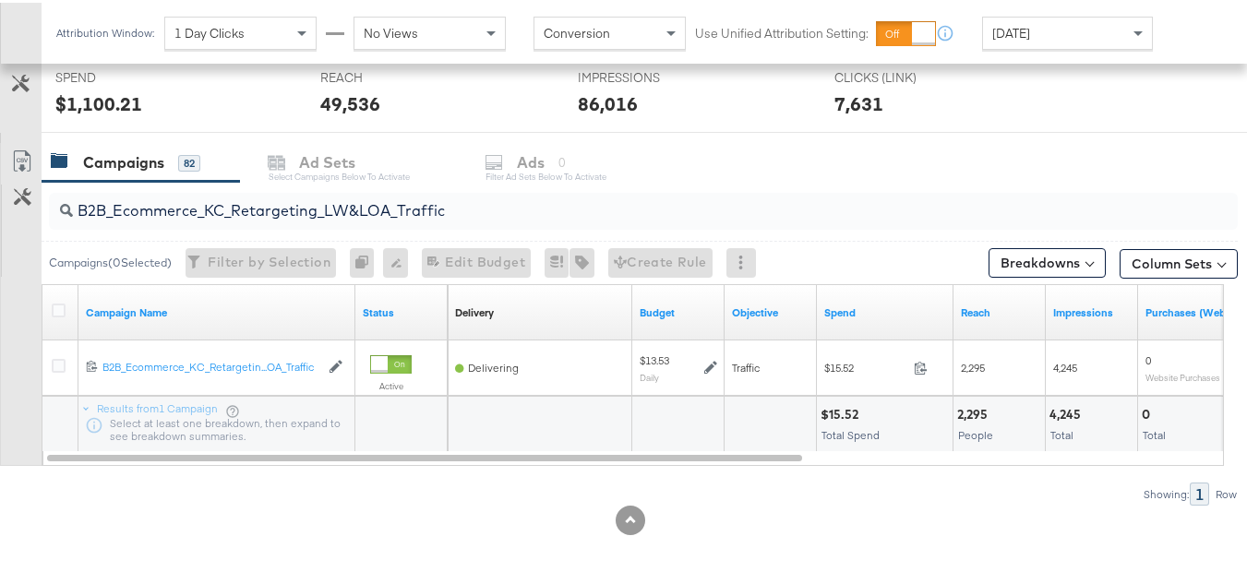
click at [361, 218] on input "B2B_Ecommerce_KC_Retargeting_LW&LOA_Traffic" at bounding box center [603, 201] width 1060 height 36
paste input "KC_Retargeting_Prospects & Clients_Conversions"
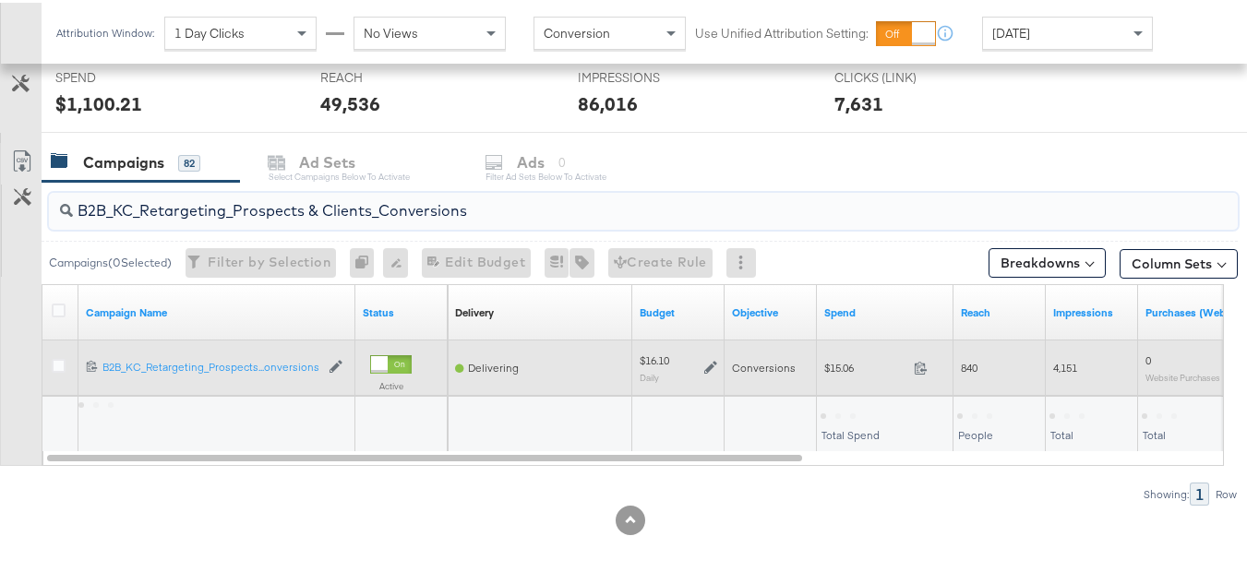
click at [829, 366] on span "$15.06" at bounding box center [866, 365] width 82 height 14
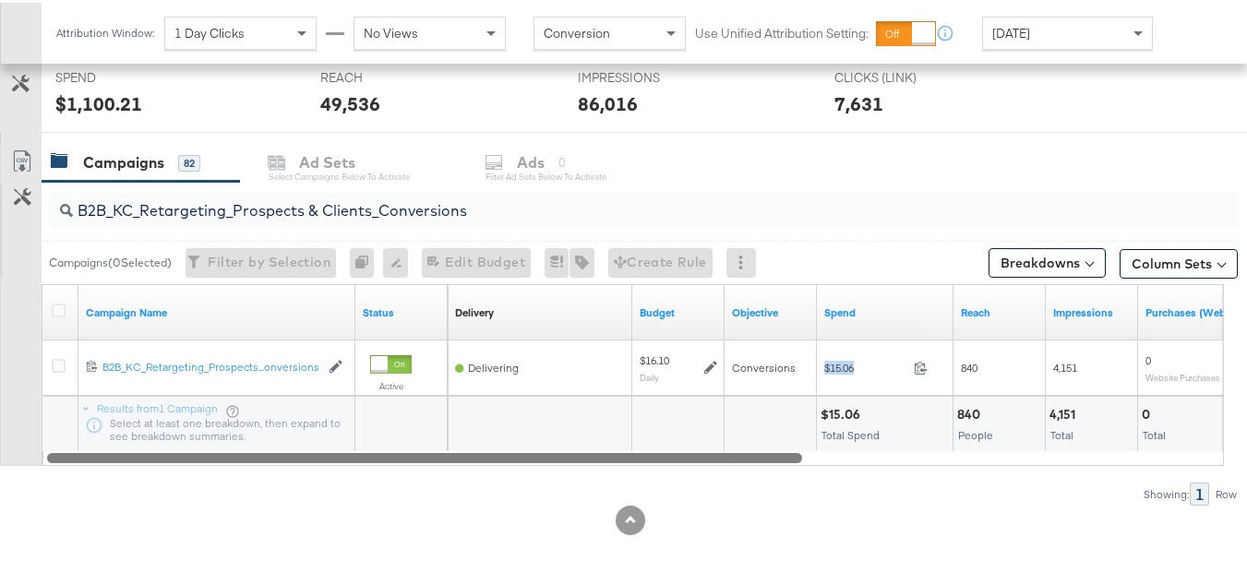
copy div "$15.06"
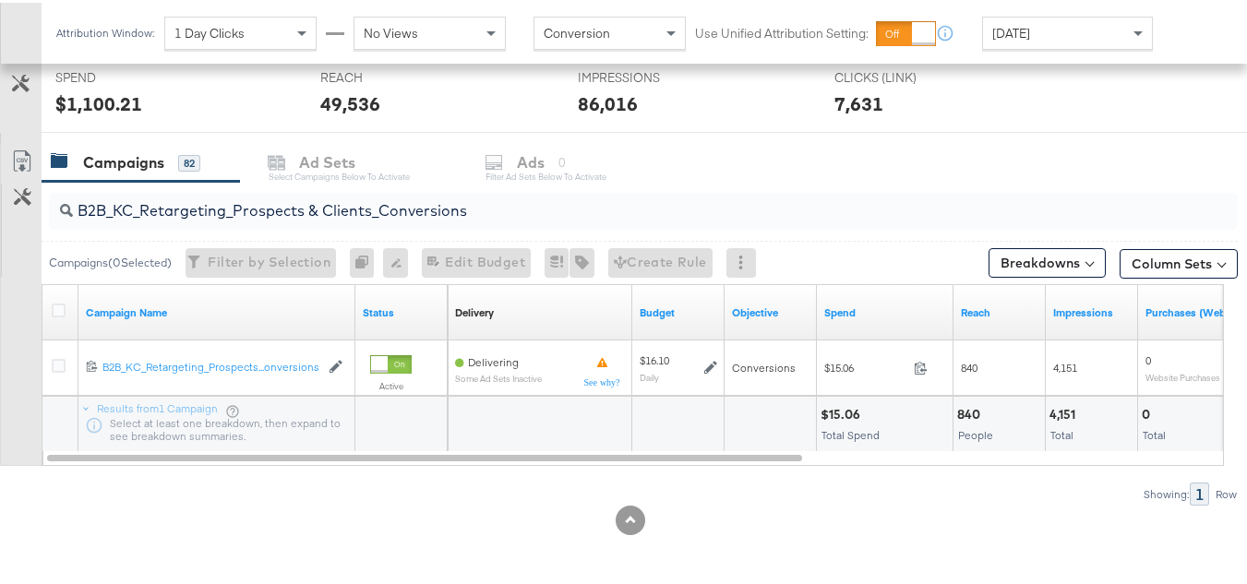
click at [404, 184] on input "B2B_KC_Retargeting_Prospects & Clients_Conversions" at bounding box center [603, 201] width 1060 height 36
paste input "C_LAND_KC_Pros_Sig"
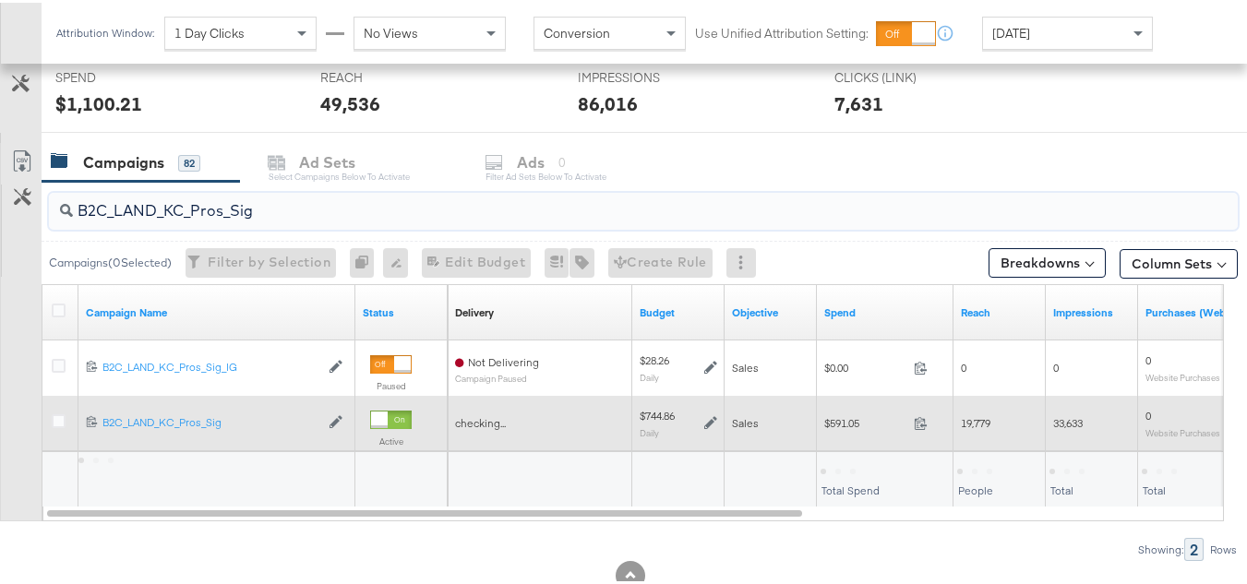
type input "B2C_LAND_KC_Pros_Sig"
click at [850, 420] on span "$591.05" at bounding box center [866, 421] width 82 height 14
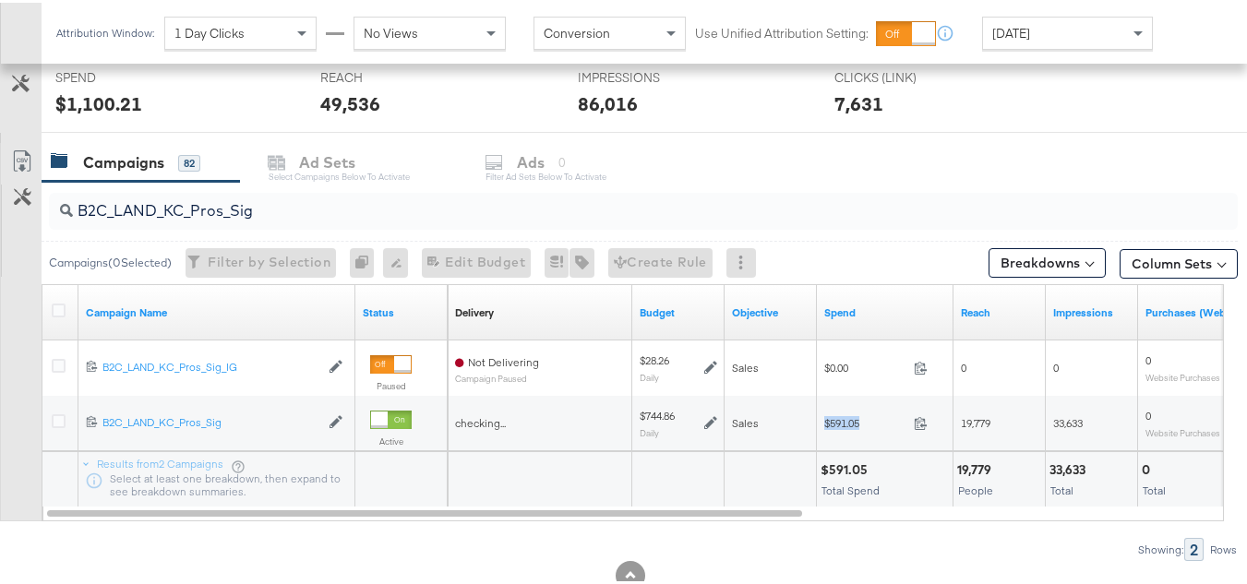
copy div "$591.05"
click at [795, 477] on div at bounding box center [773, 474] width 78 height 18
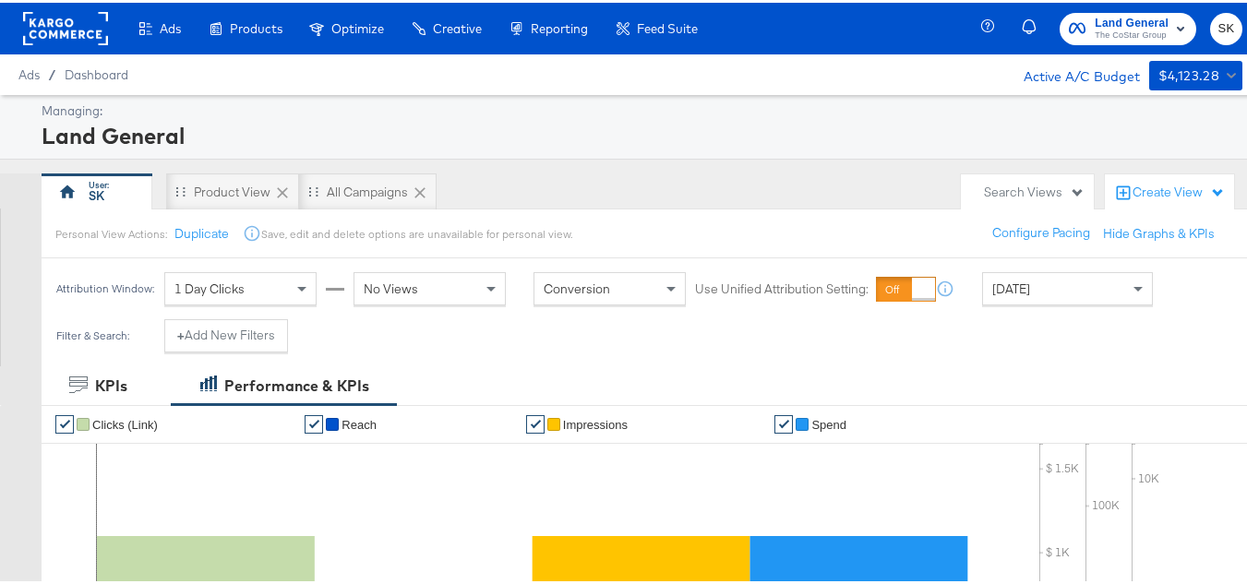
click at [89, 41] on rect at bounding box center [65, 25] width 85 height 33
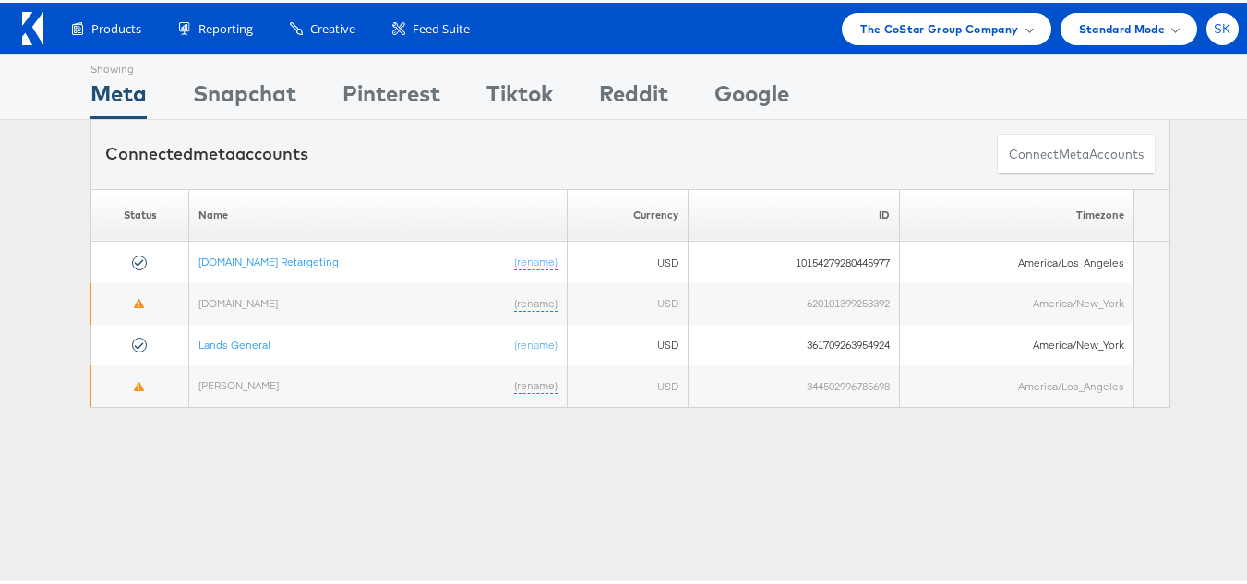
click at [1217, 20] on span "SK" at bounding box center [1223, 26] width 18 height 12
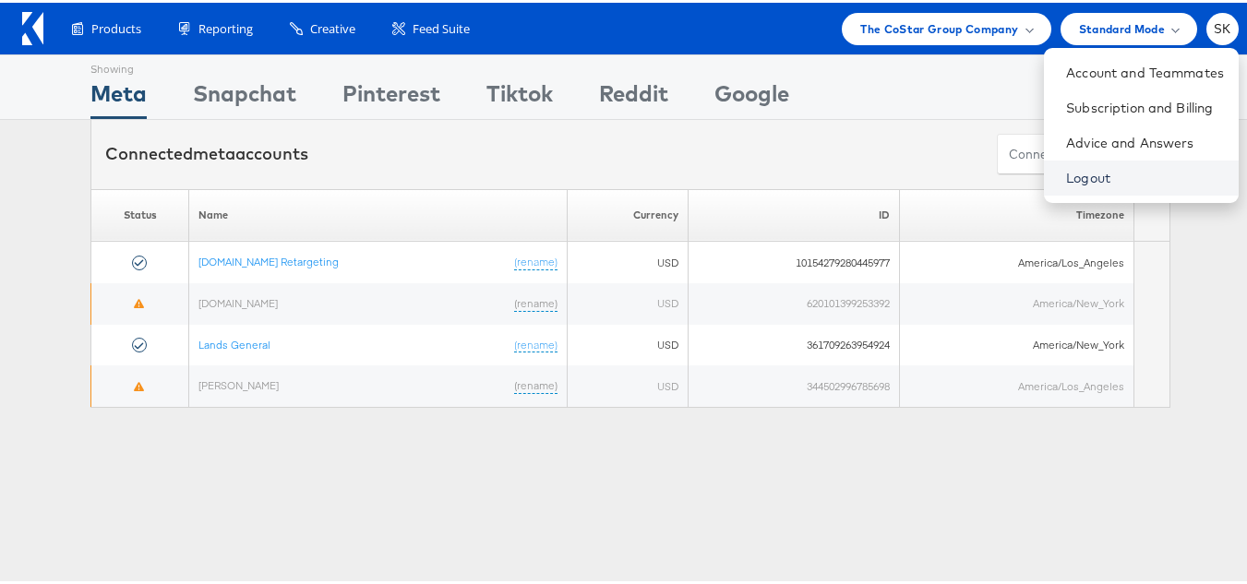
click at [1066, 172] on link "Logout" at bounding box center [1145, 175] width 158 height 18
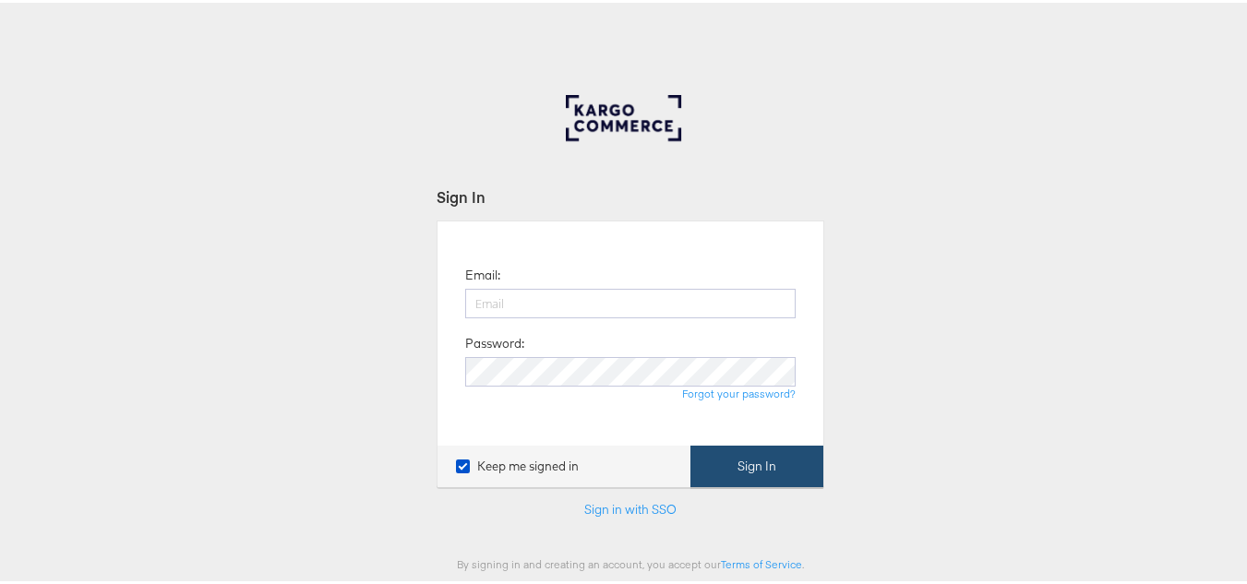
type input "[PERSON_NAME][EMAIL_ADDRESS][DOMAIN_NAME]"
click at [814, 482] on button "Sign In" at bounding box center [757, 464] width 133 height 42
